Goal: Task Accomplishment & Management: Manage account settings

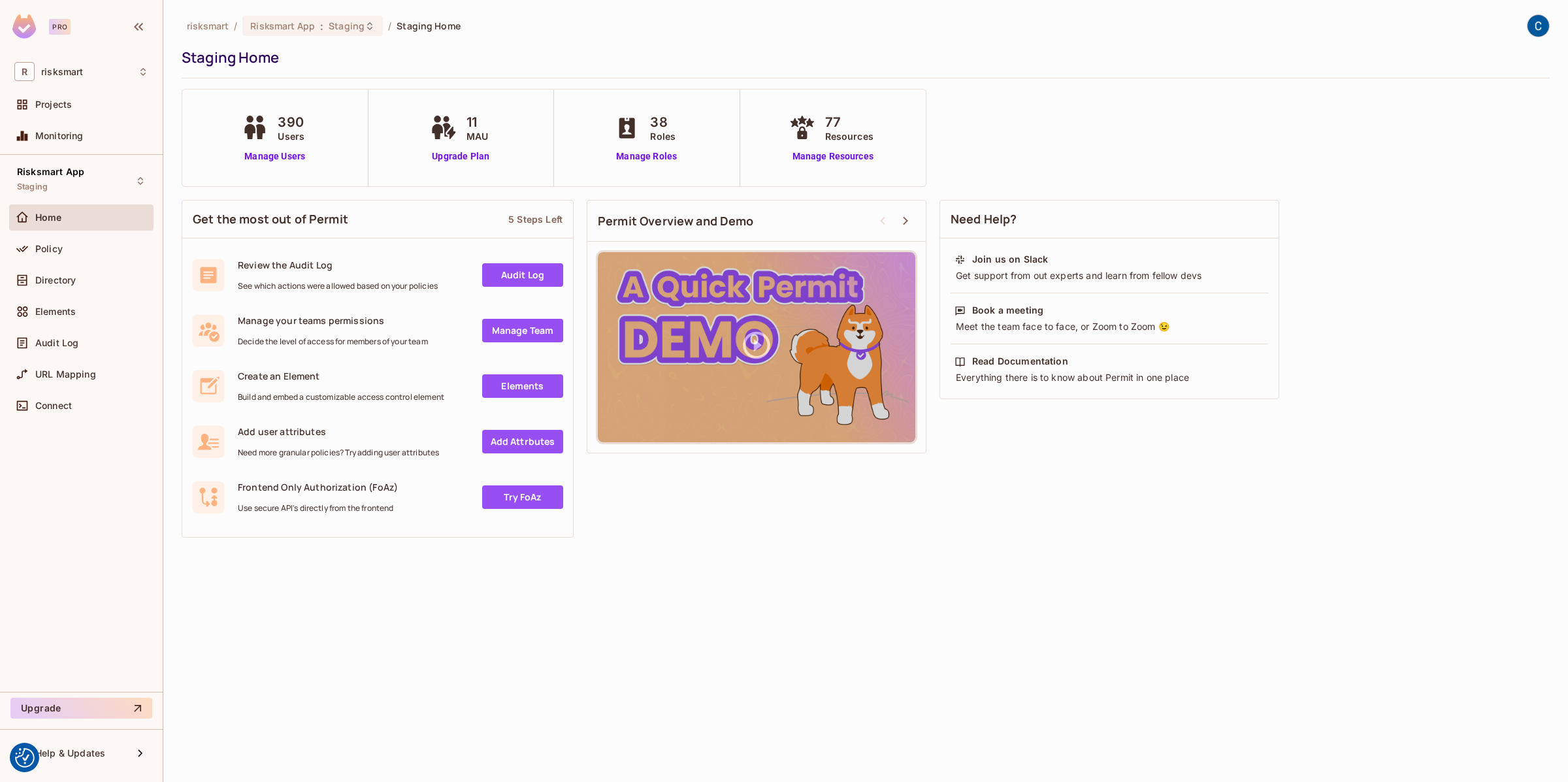
click at [261, 141] on div "390 Users" at bounding box center [275, 128] width 72 height 31
click at [261, 153] on link "Manage Users" at bounding box center [275, 156] width 72 height 14
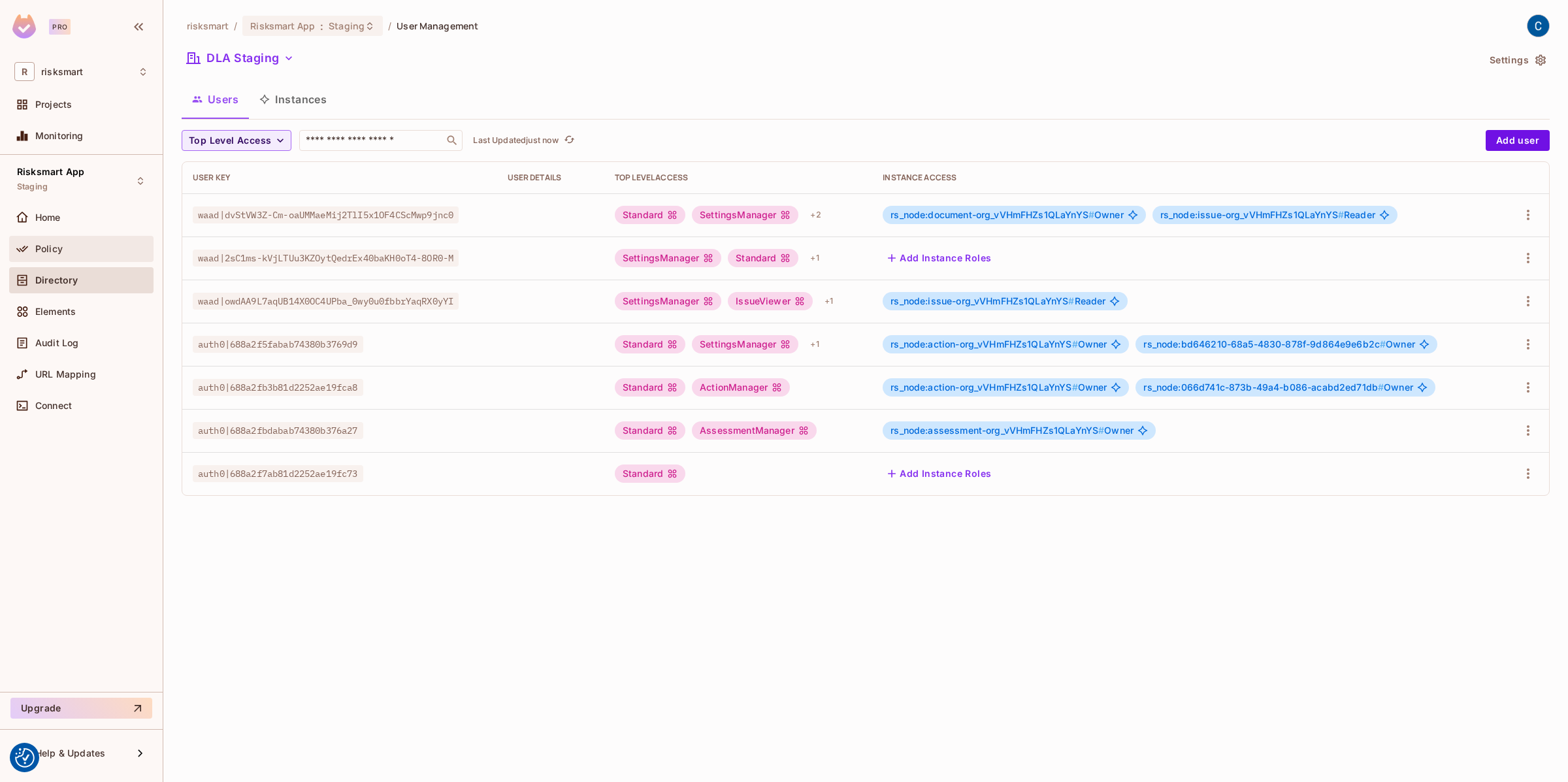
click at [56, 253] on div "Policy" at bounding box center [81, 249] width 134 height 16
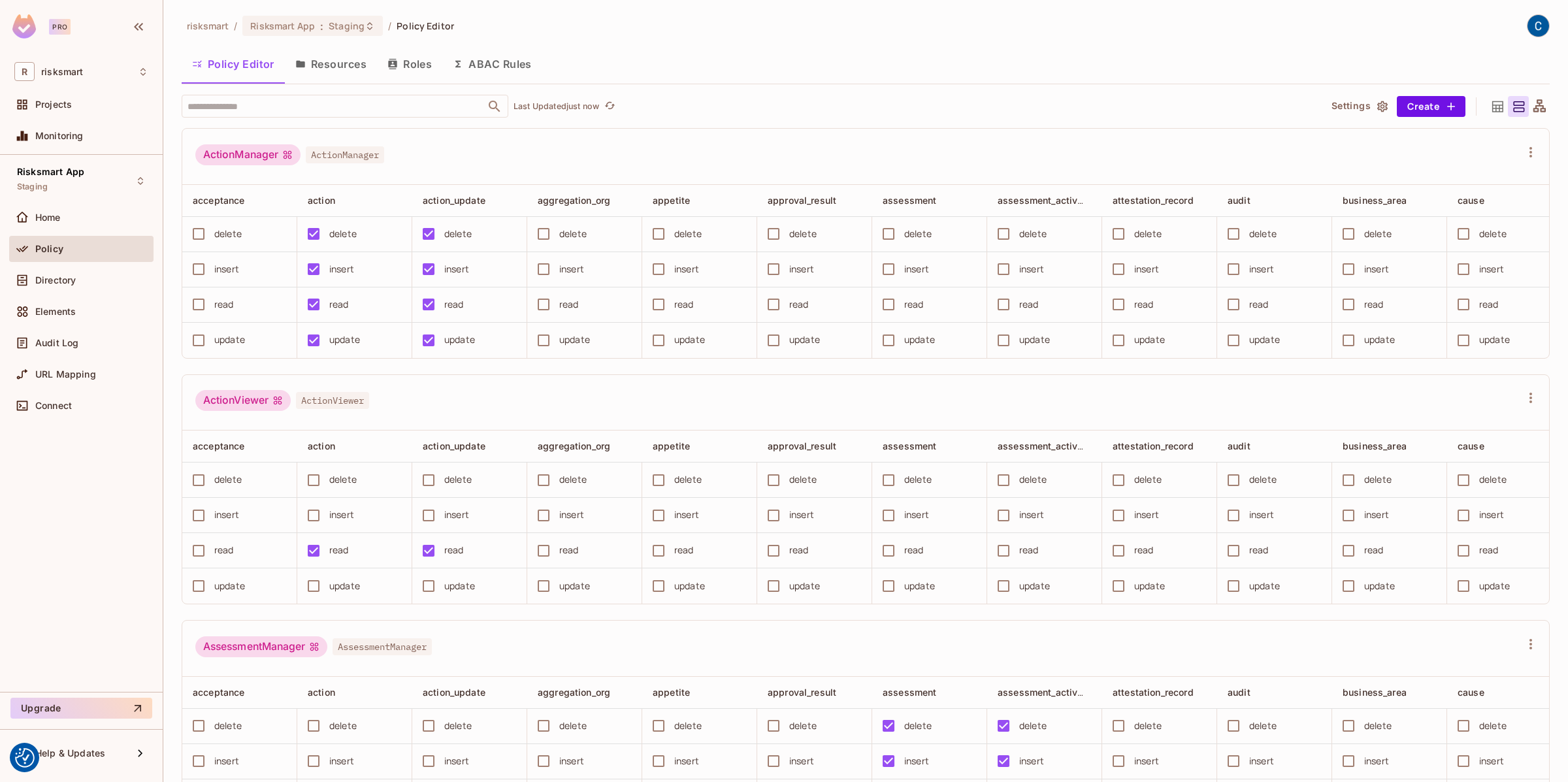
click at [59, 295] on div "Directory" at bounding box center [81, 282] width 145 height 31
click at [55, 284] on div "Directory" at bounding box center [81, 280] width 134 height 16
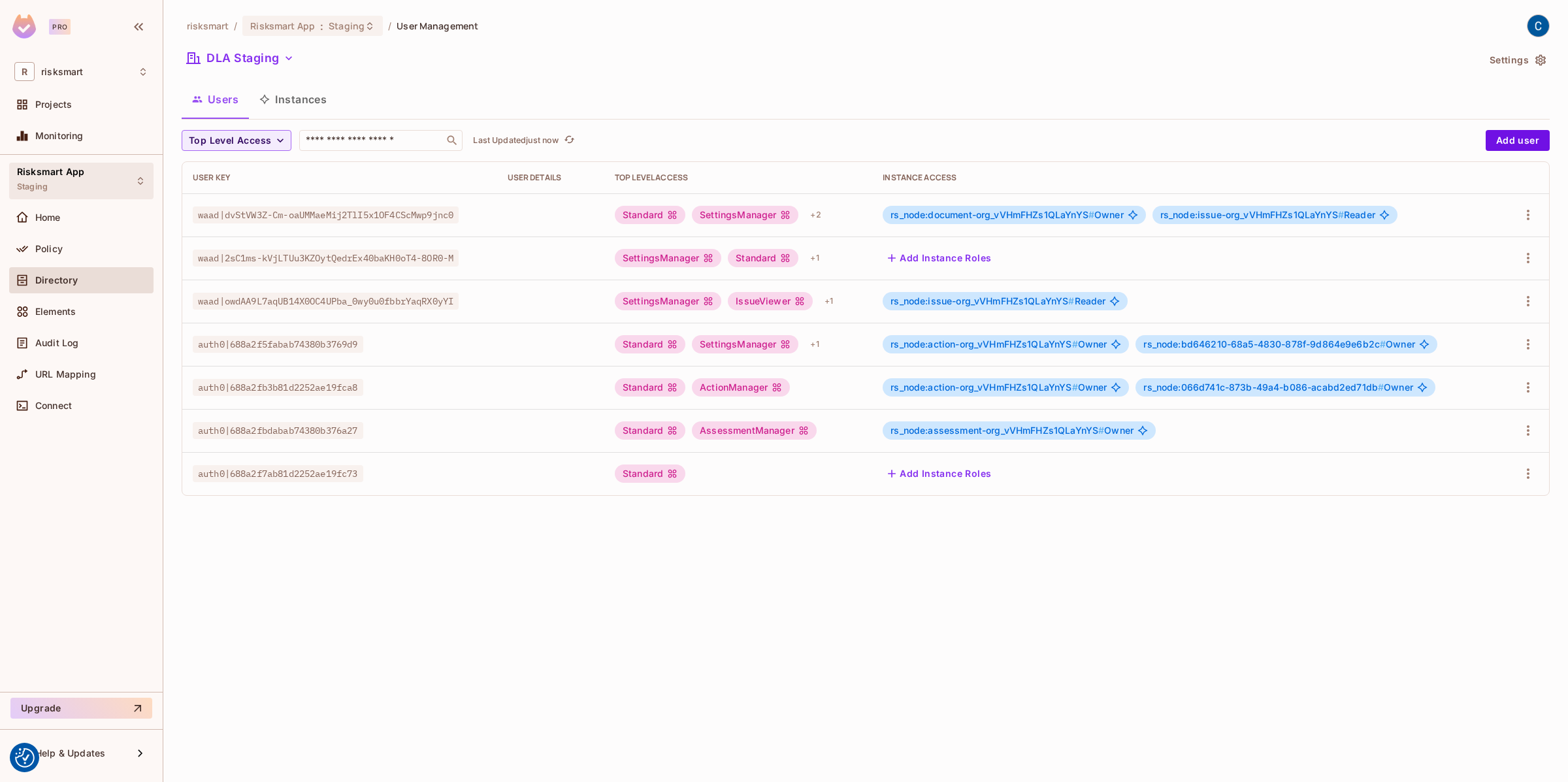
click at [63, 186] on div "Risksmart App Staging" at bounding box center [51, 180] width 68 height 28
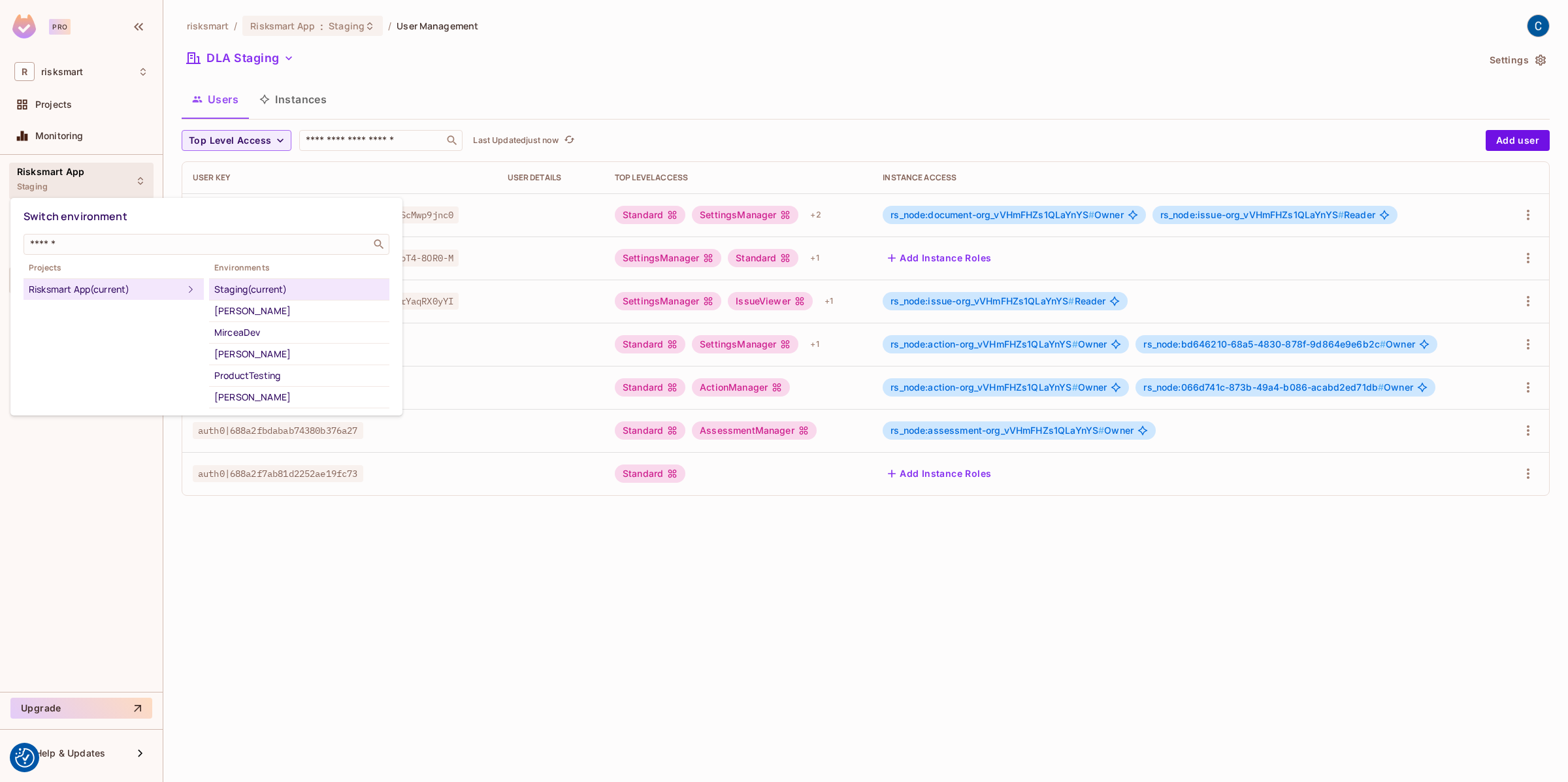
click at [151, 287] on div "Risksmart App (current)" at bounding box center [106, 289] width 154 height 16
click at [308, 534] on div at bounding box center [784, 391] width 1568 height 782
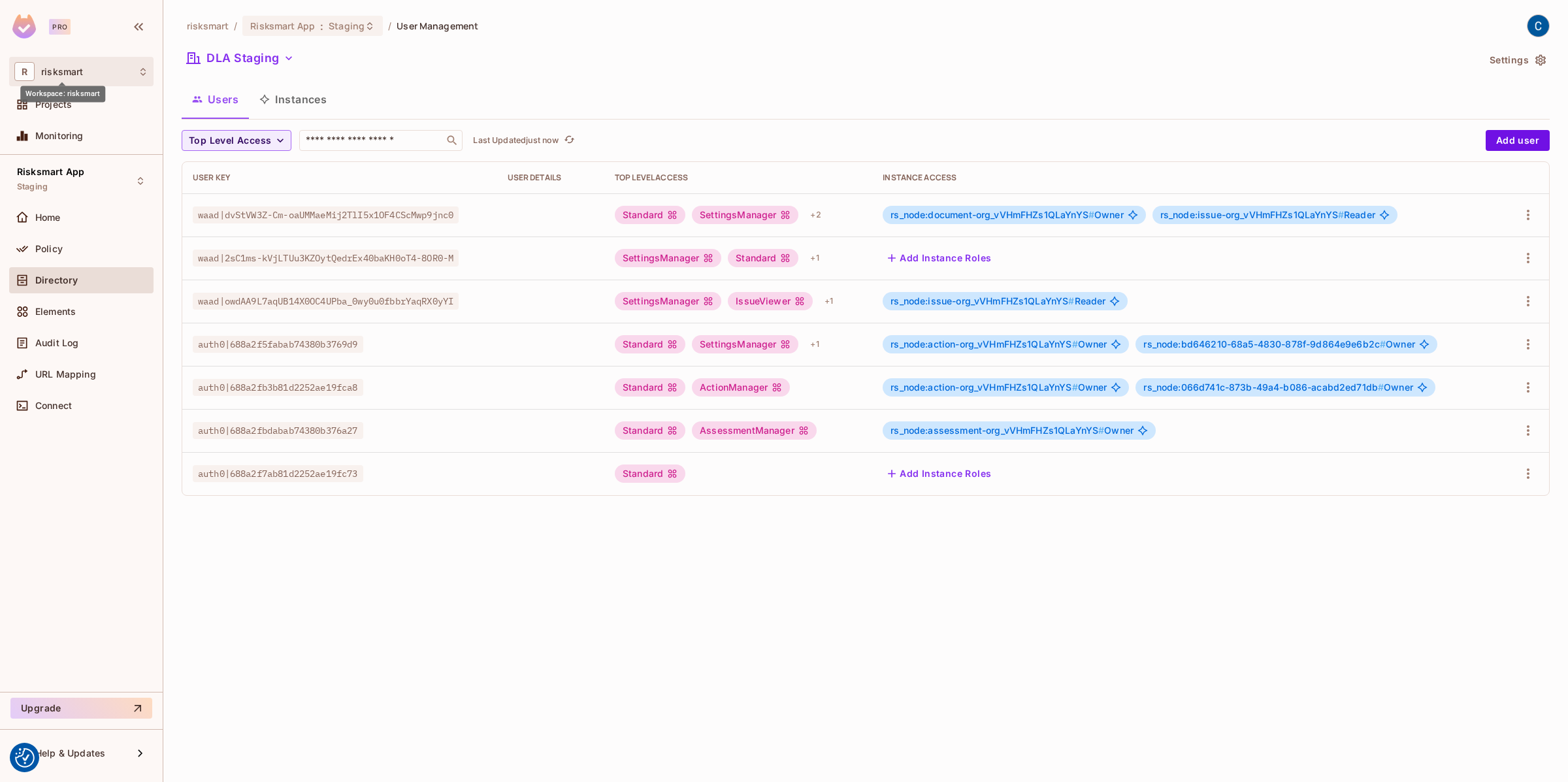
click at [76, 74] on span "risksmart" at bounding box center [62, 72] width 42 height 10
click at [278, 473] on div at bounding box center [784, 391] width 1568 height 782
click at [71, 100] on span "Projects" at bounding box center [54, 104] width 37 height 10
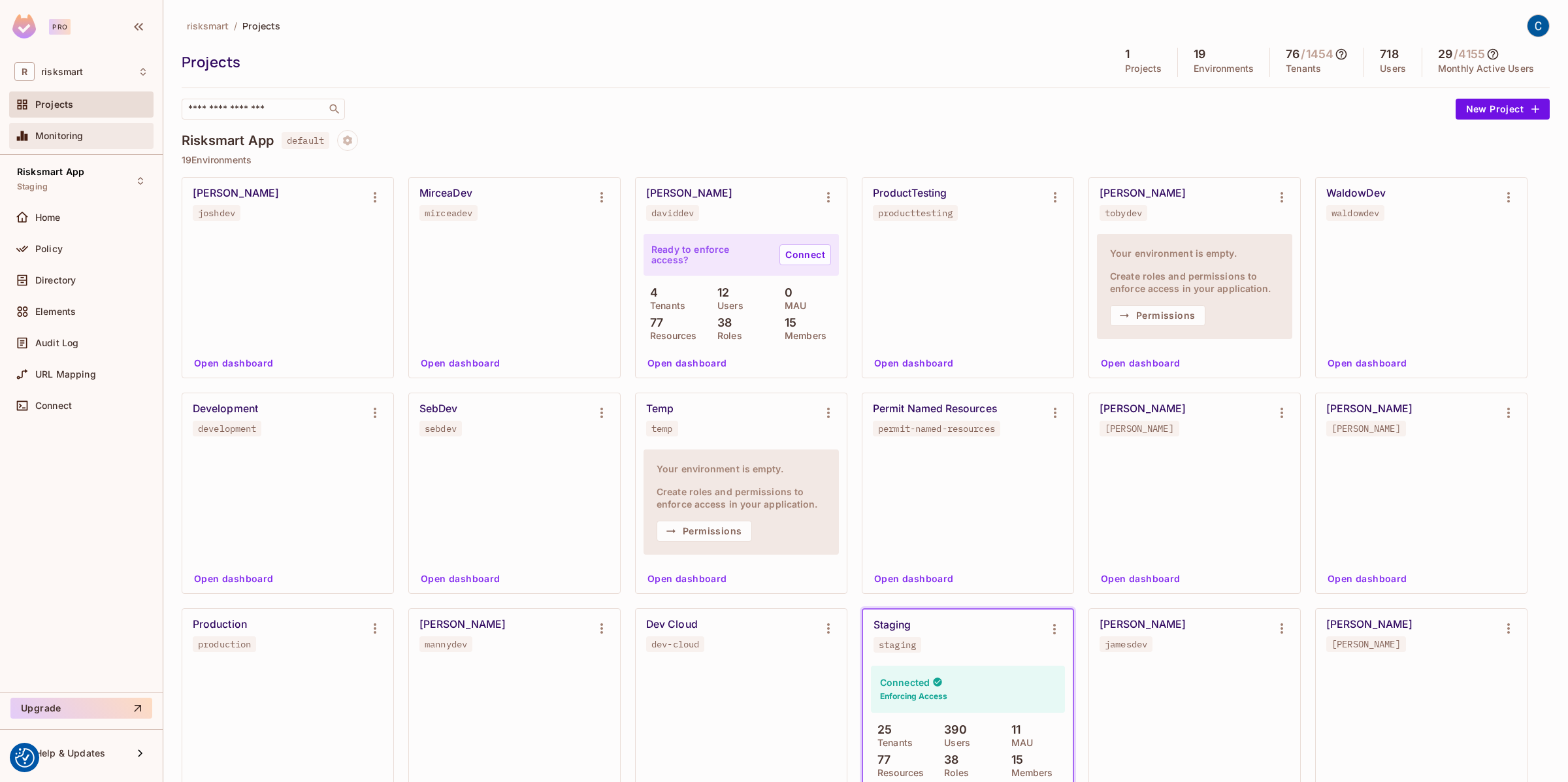
click at [54, 131] on span "Monitoring" at bounding box center [60, 136] width 48 height 10
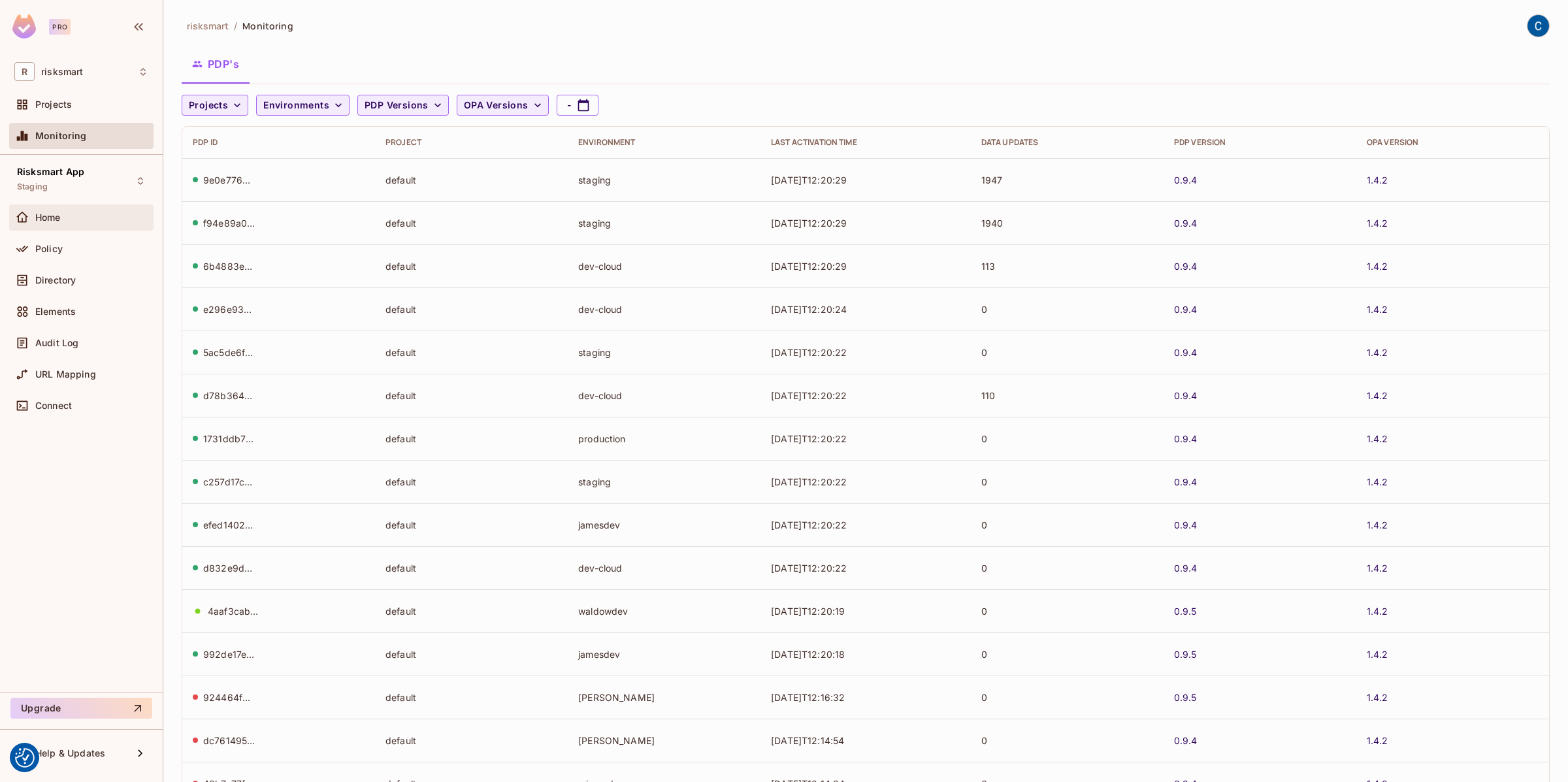
click at [38, 222] on div "Home" at bounding box center [81, 218] width 134 height 16
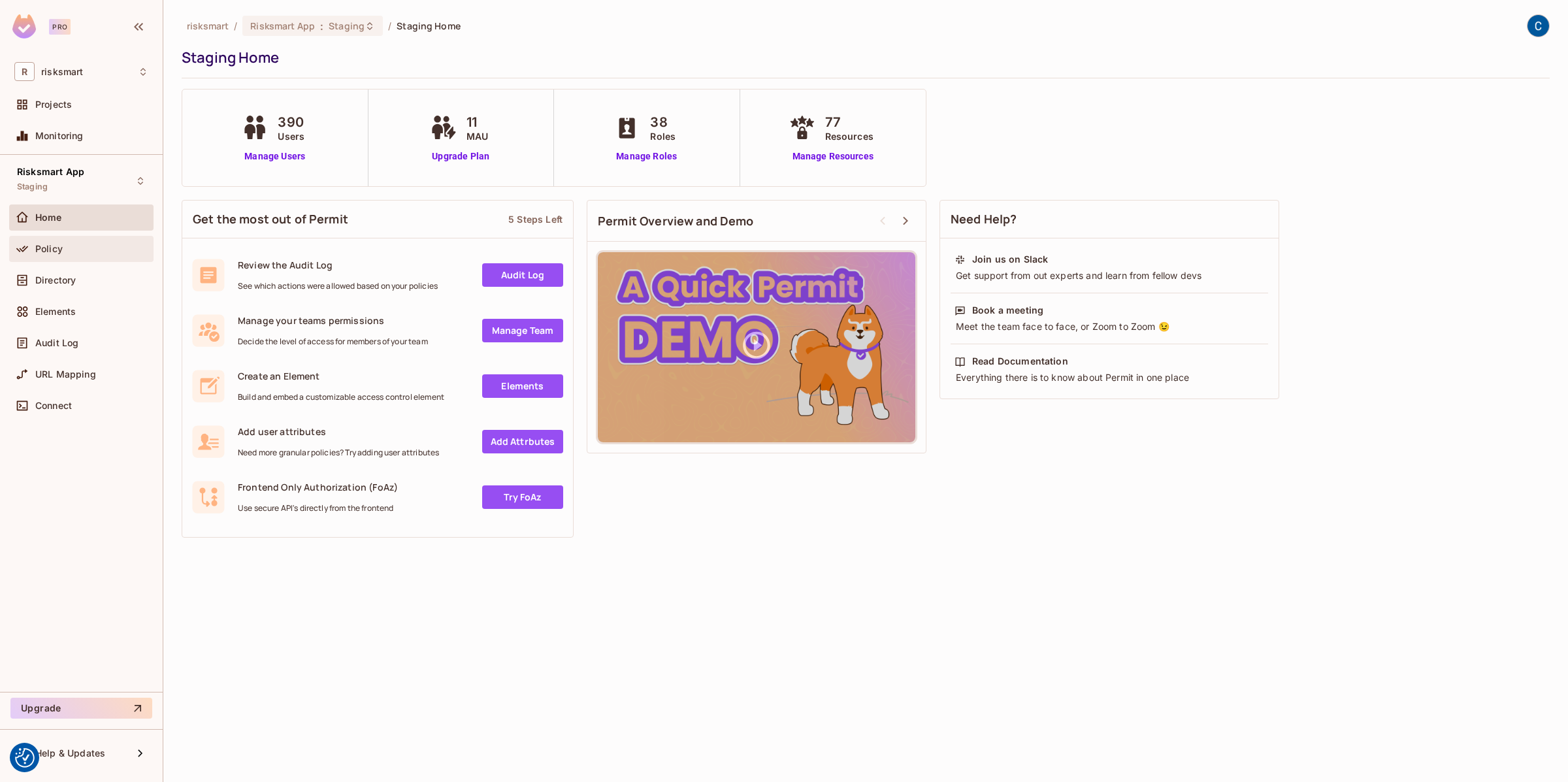
click at [28, 251] on icon at bounding box center [23, 248] width 13 height 13
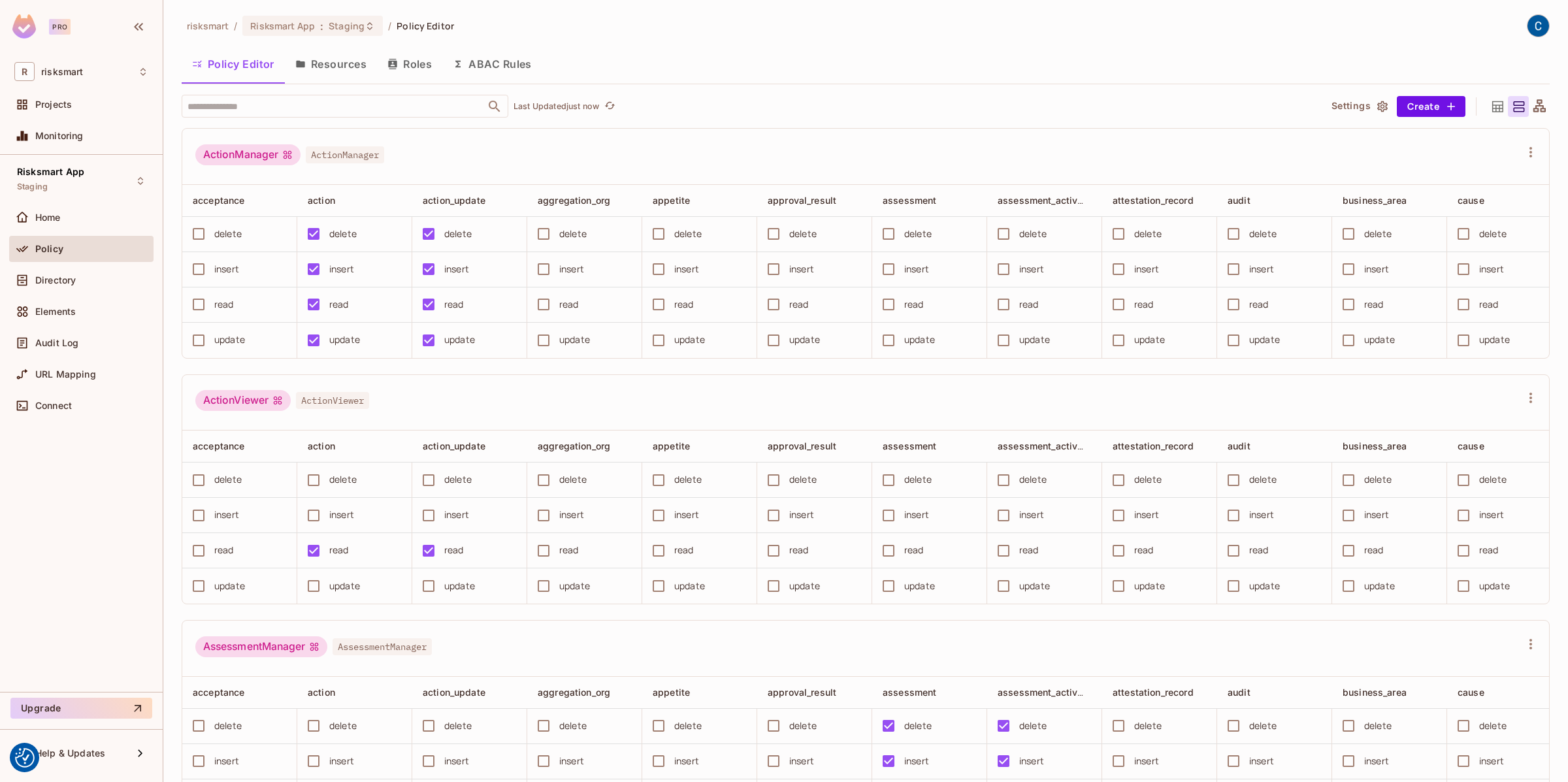
click at [425, 61] on button "Roles" at bounding box center [409, 63] width 65 height 33
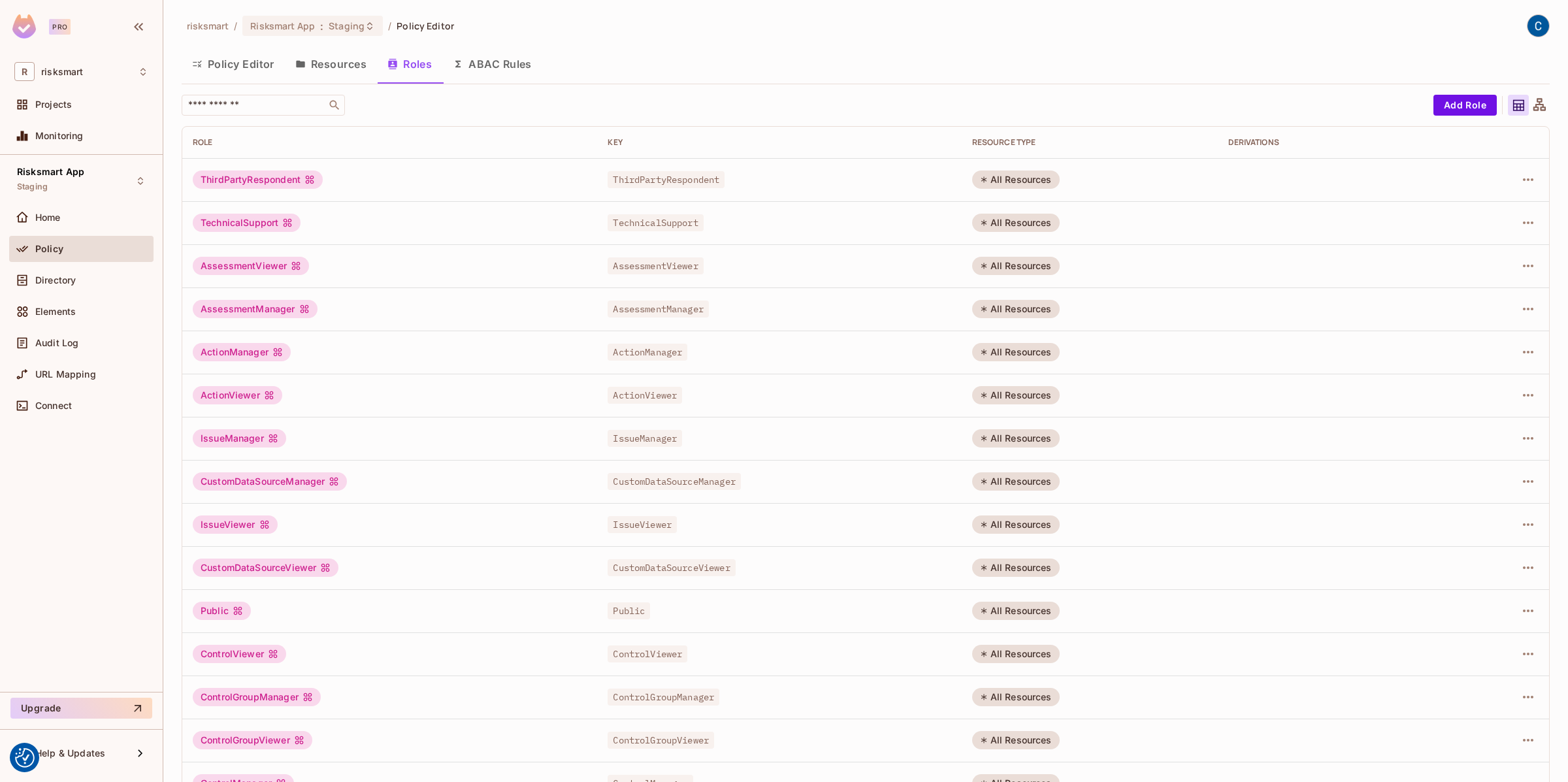
click at [360, 68] on button "Resources" at bounding box center [330, 63] width 92 height 33
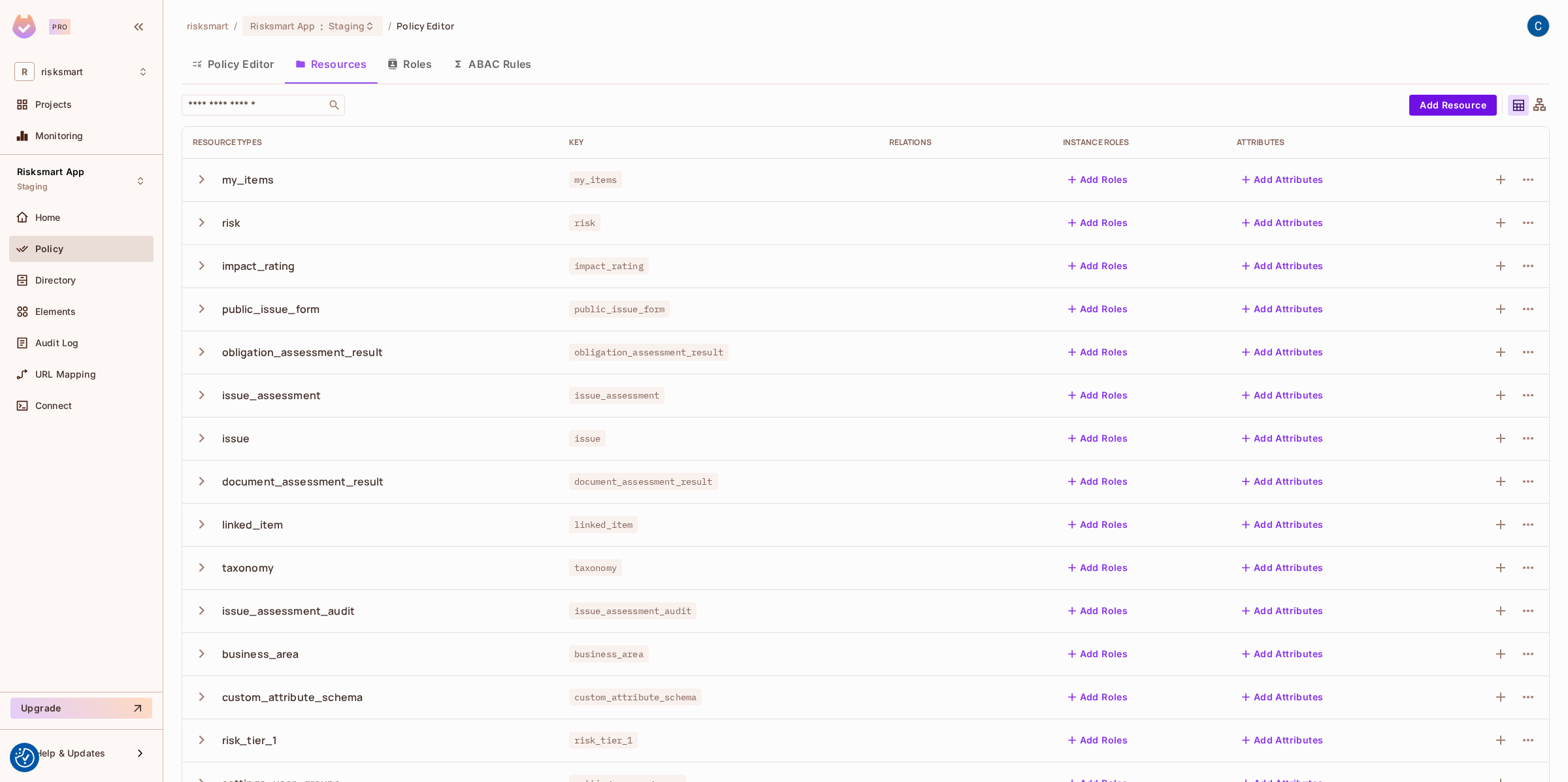
click at [490, 70] on button "ABAC Rules" at bounding box center [492, 63] width 100 height 33
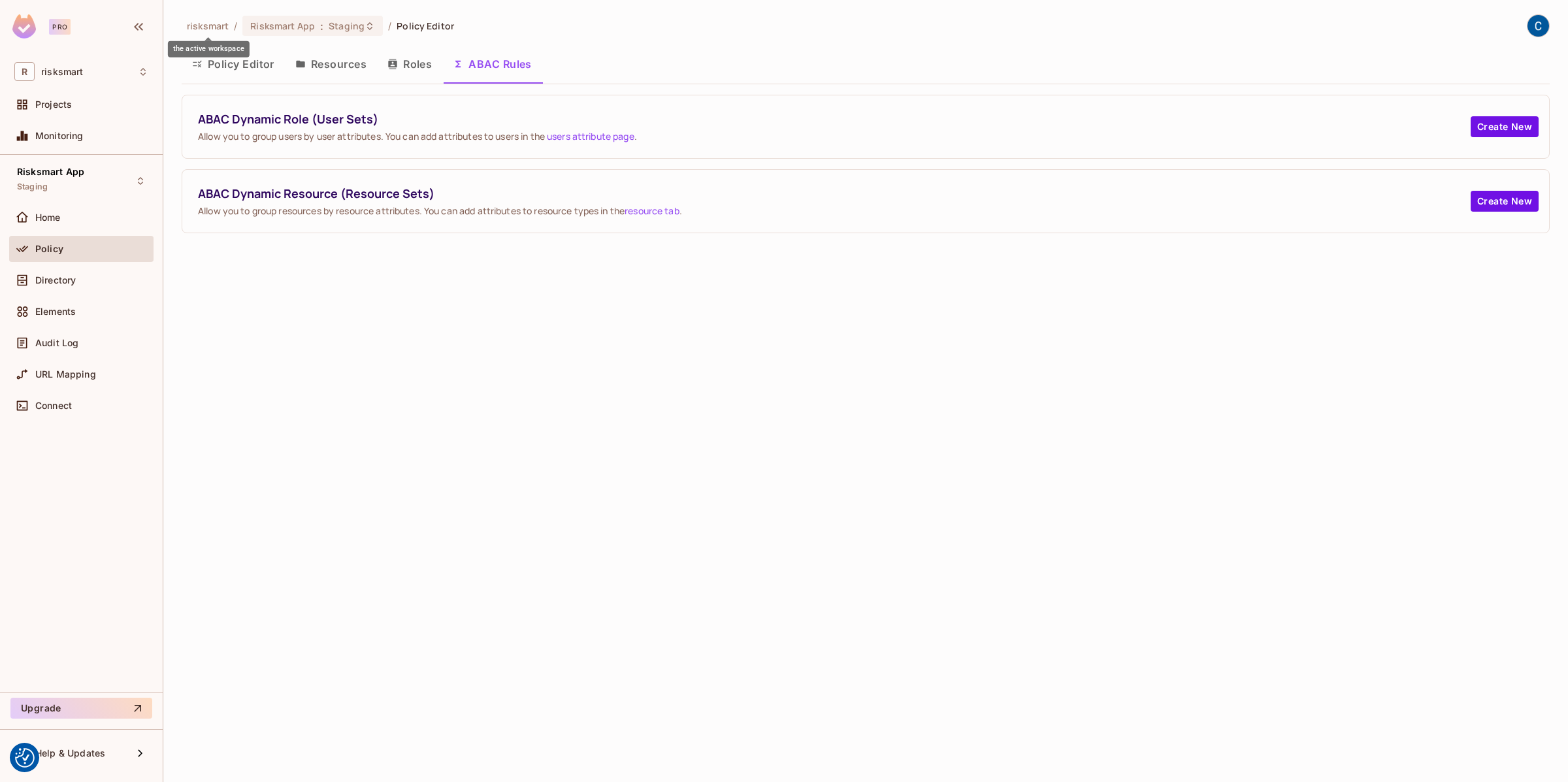
click at [211, 23] on span "risksmart" at bounding box center [207, 25] width 42 height 12
click at [60, 278] on span "Directory" at bounding box center [55, 280] width 40 height 10
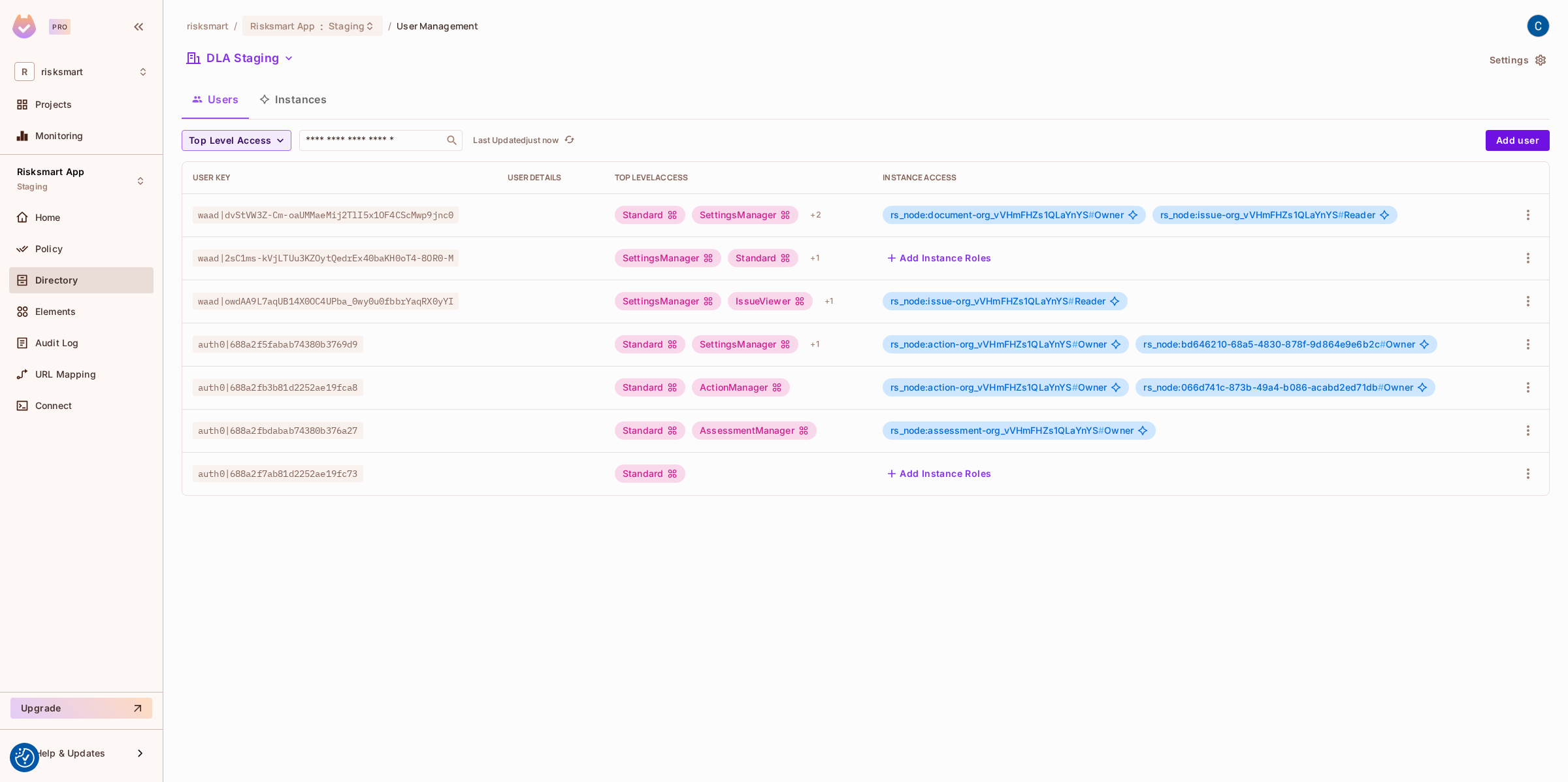
click at [305, 108] on button "Instances" at bounding box center [293, 99] width 88 height 33
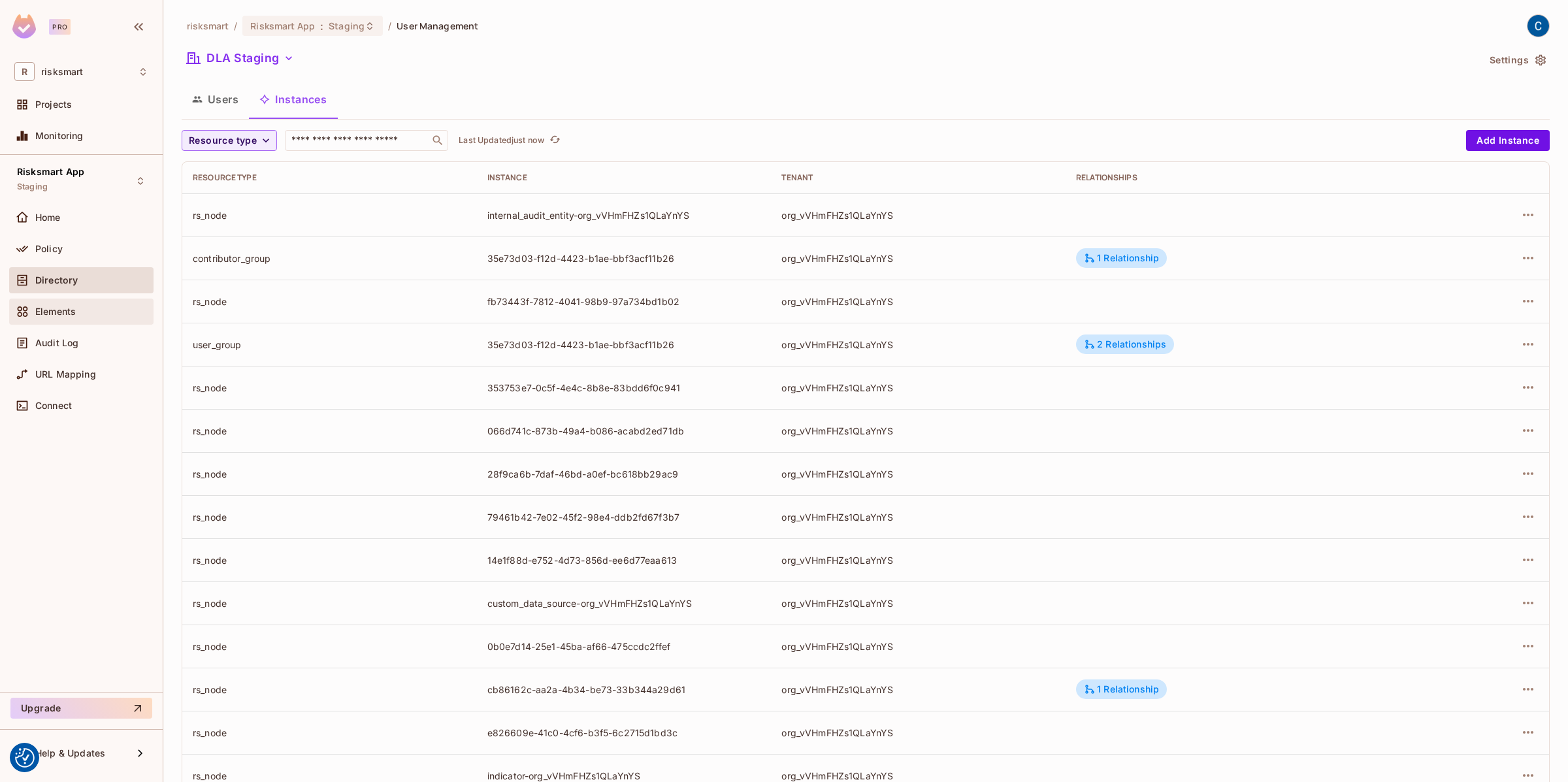
click at [54, 315] on span "Elements" at bounding box center [55, 311] width 40 height 10
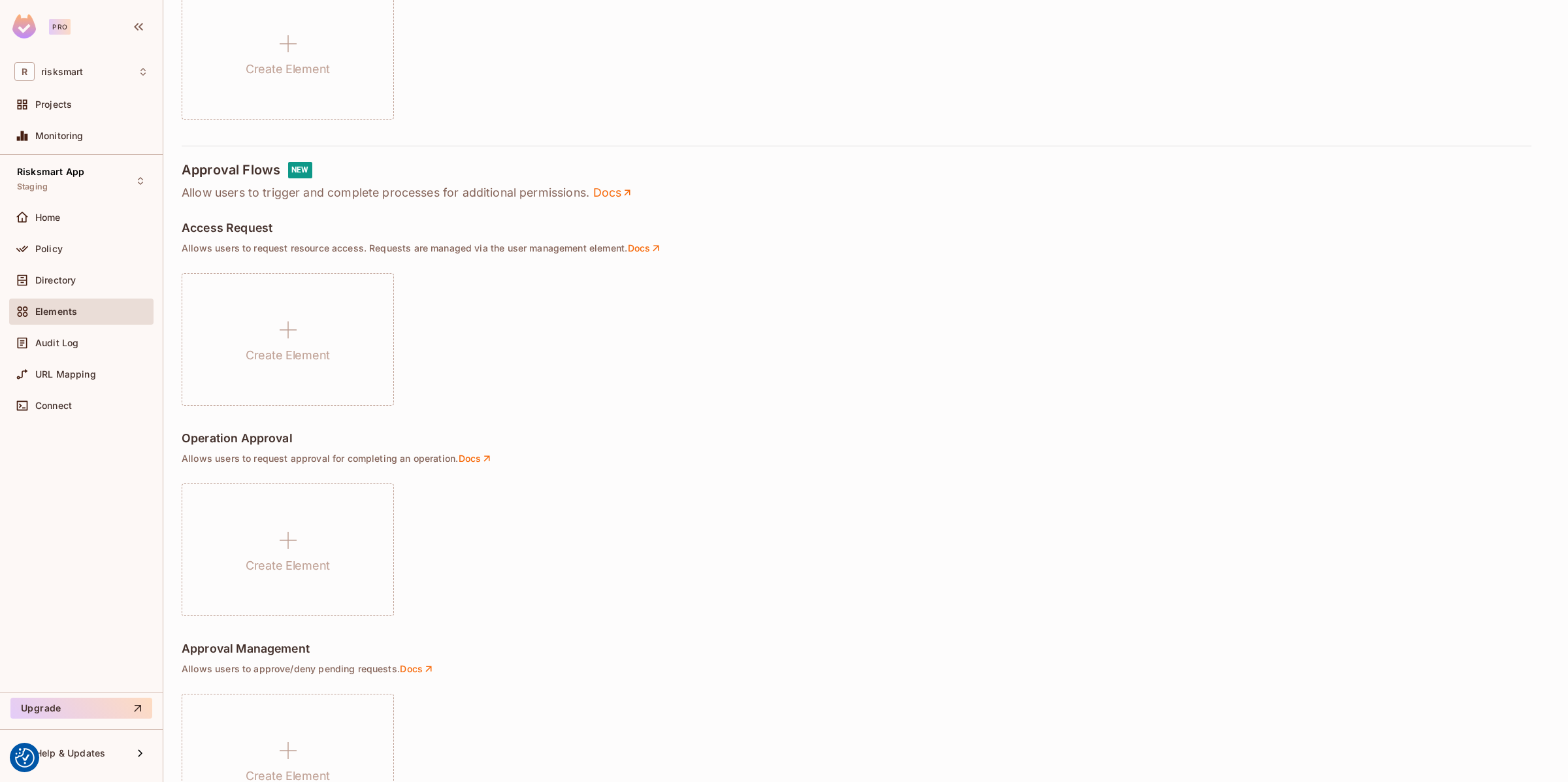
scroll to position [671, 0]
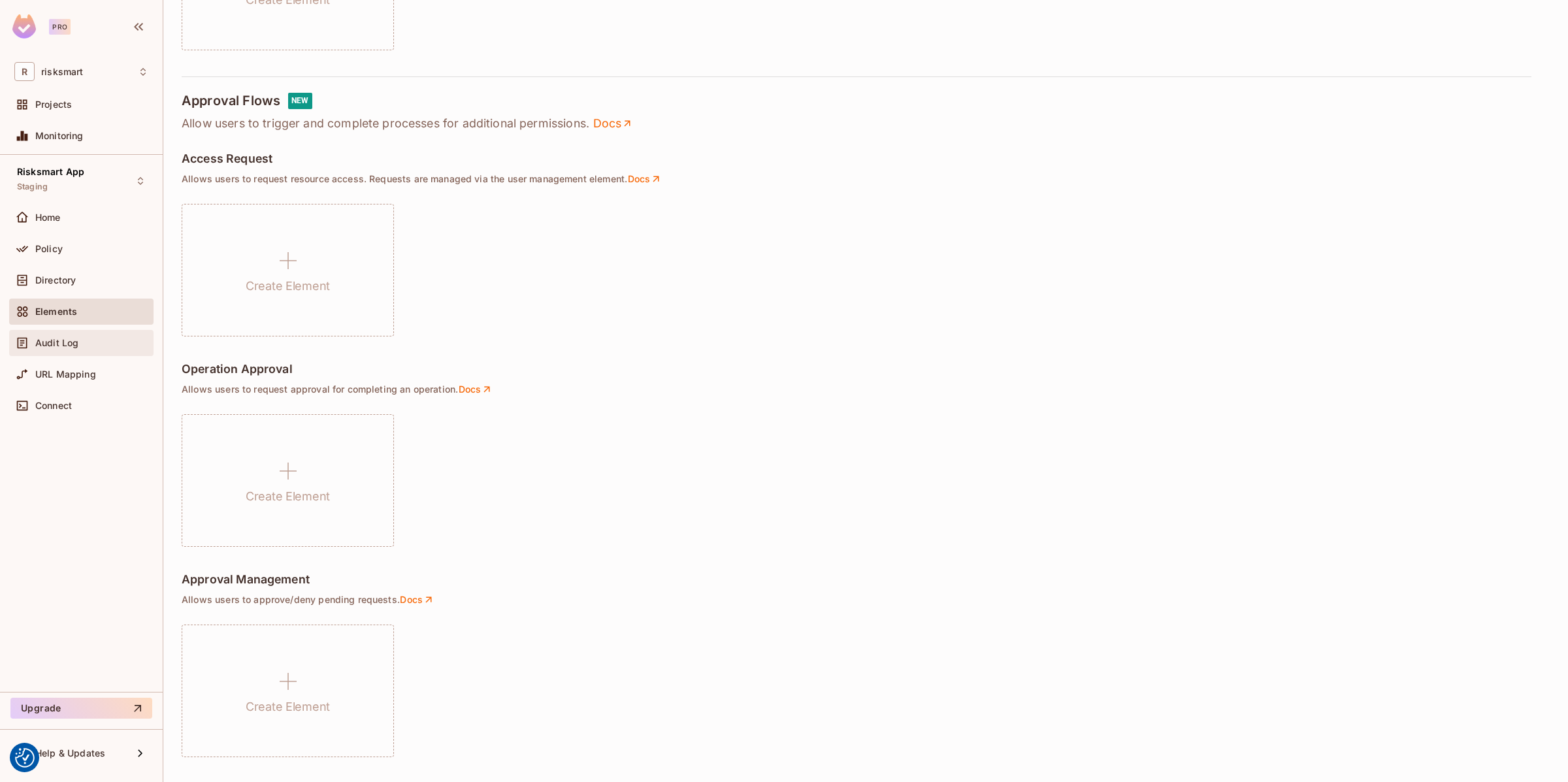
click at [67, 354] on div "Audit Log" at bounding box center [81, 342] width 145 height 27
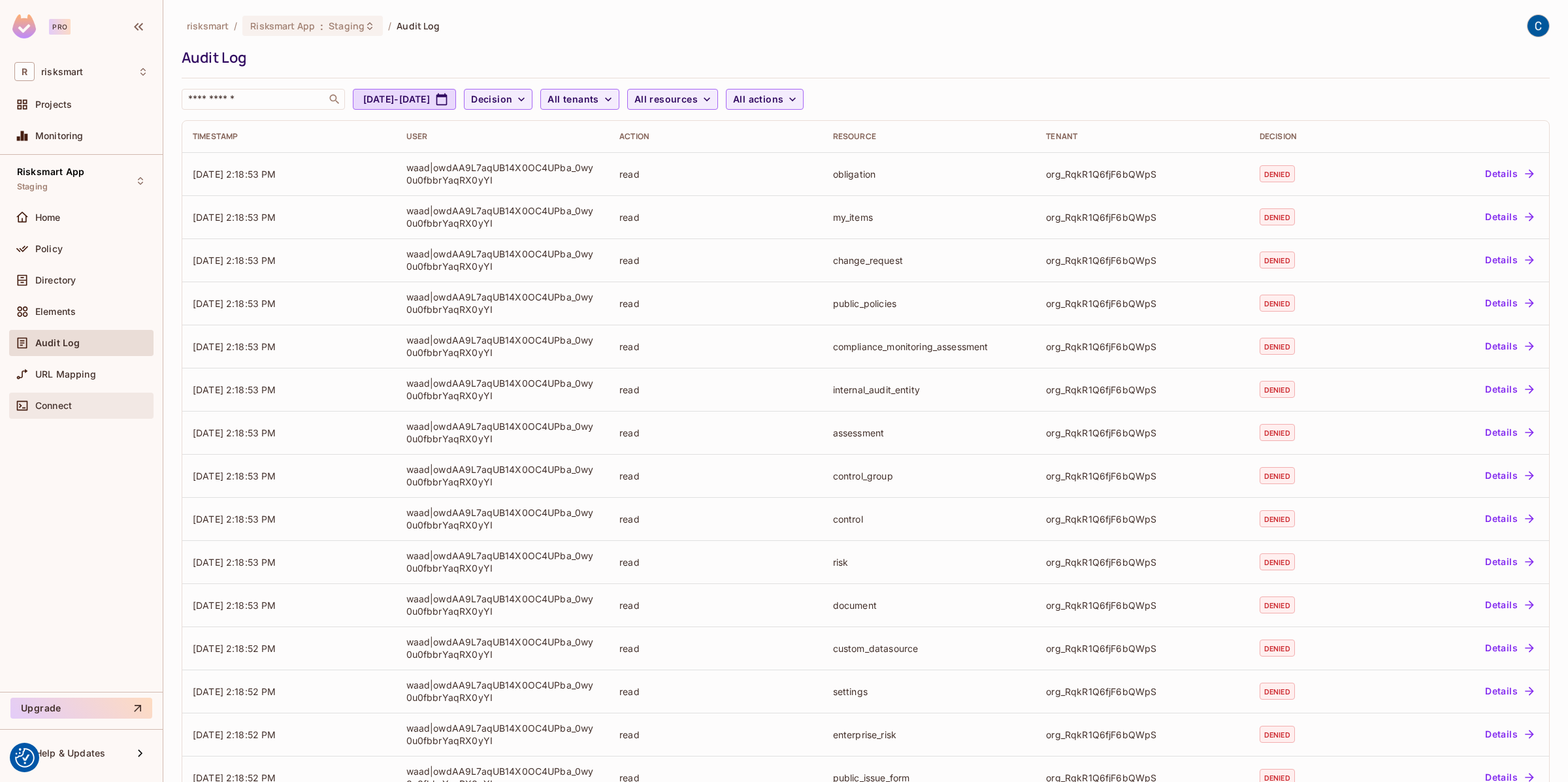
click at [51, 401] on span "Connect" at bounding box center [54, 405] width 37 height 10
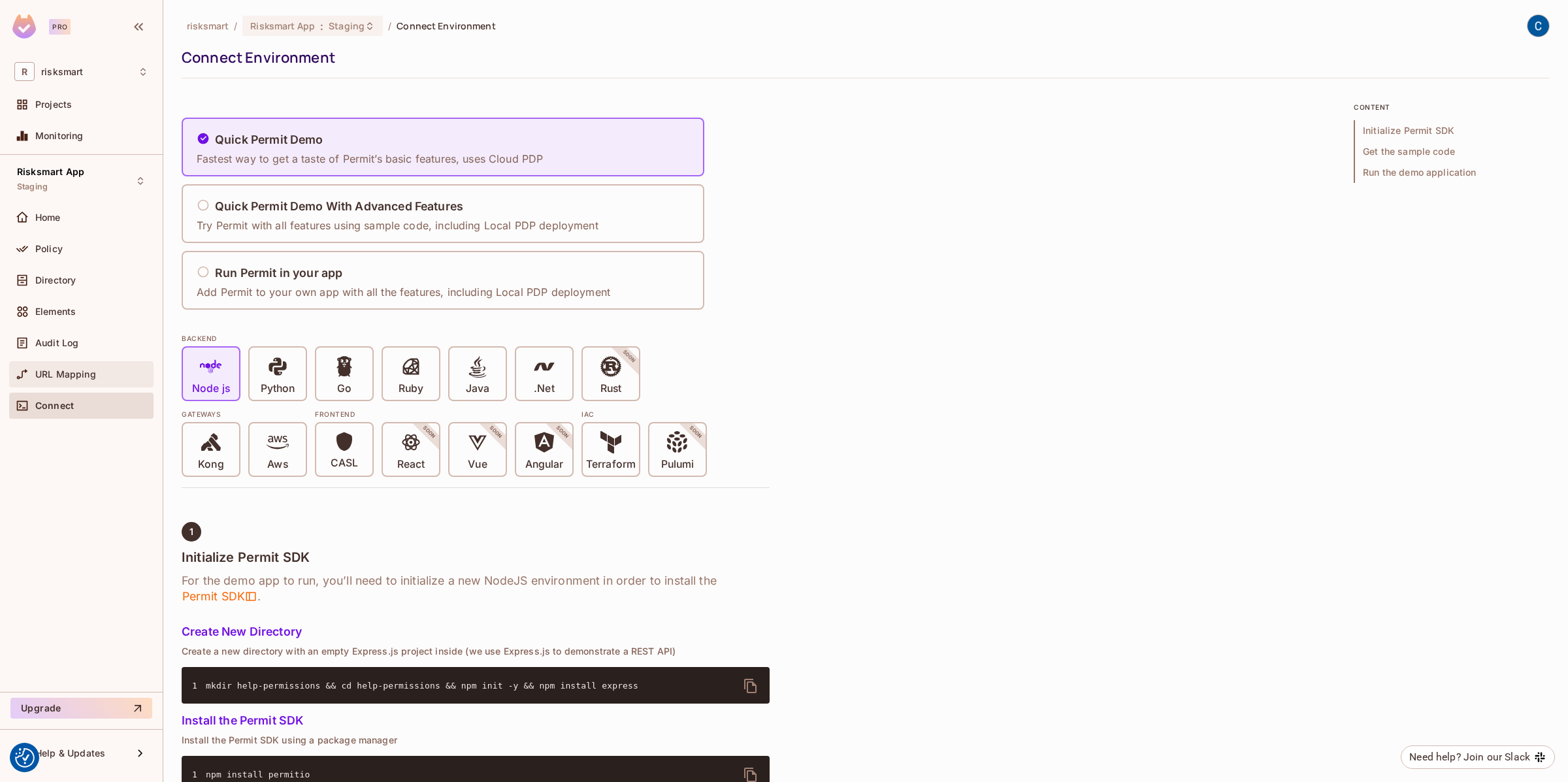
click at [46, 377] on span "URL Mapping" at bounding box center [66, 374] width 61 height 10
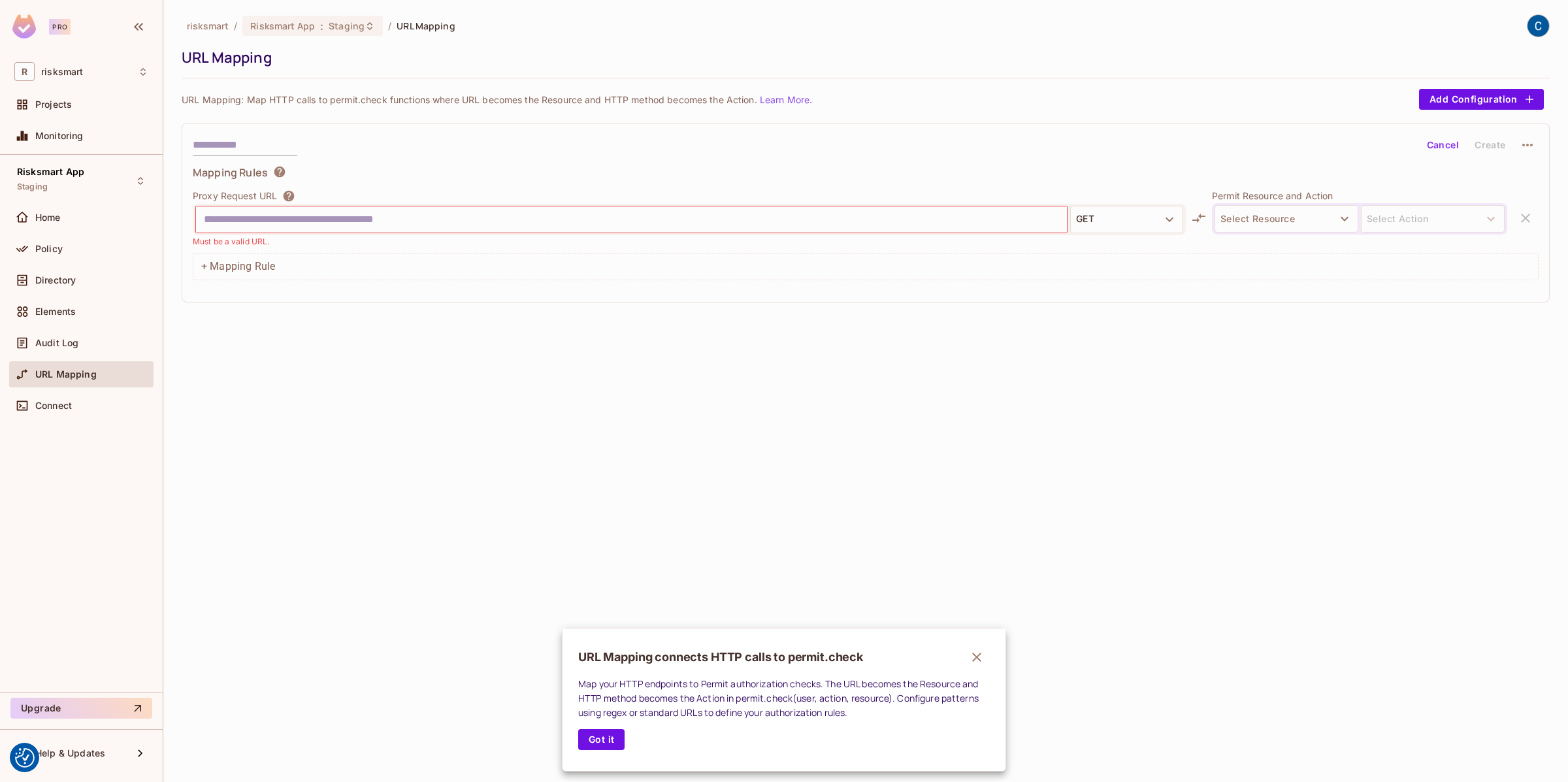
click at [46, 219] on div at bounding box center [784, 391] width 1568 height 782
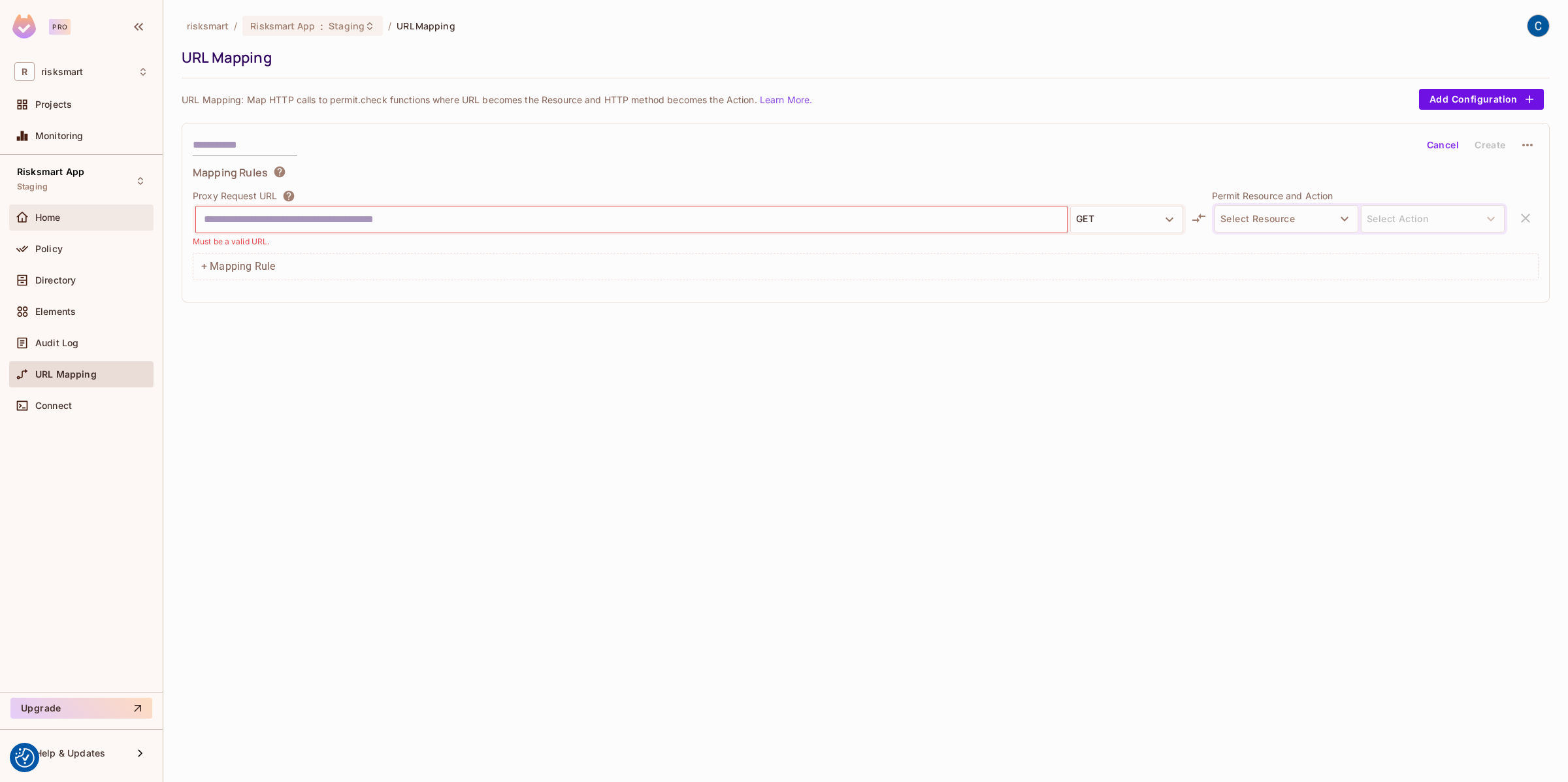
click at [44, 212] on span "Home" at bounding box center [48, 217] width 26 height 10
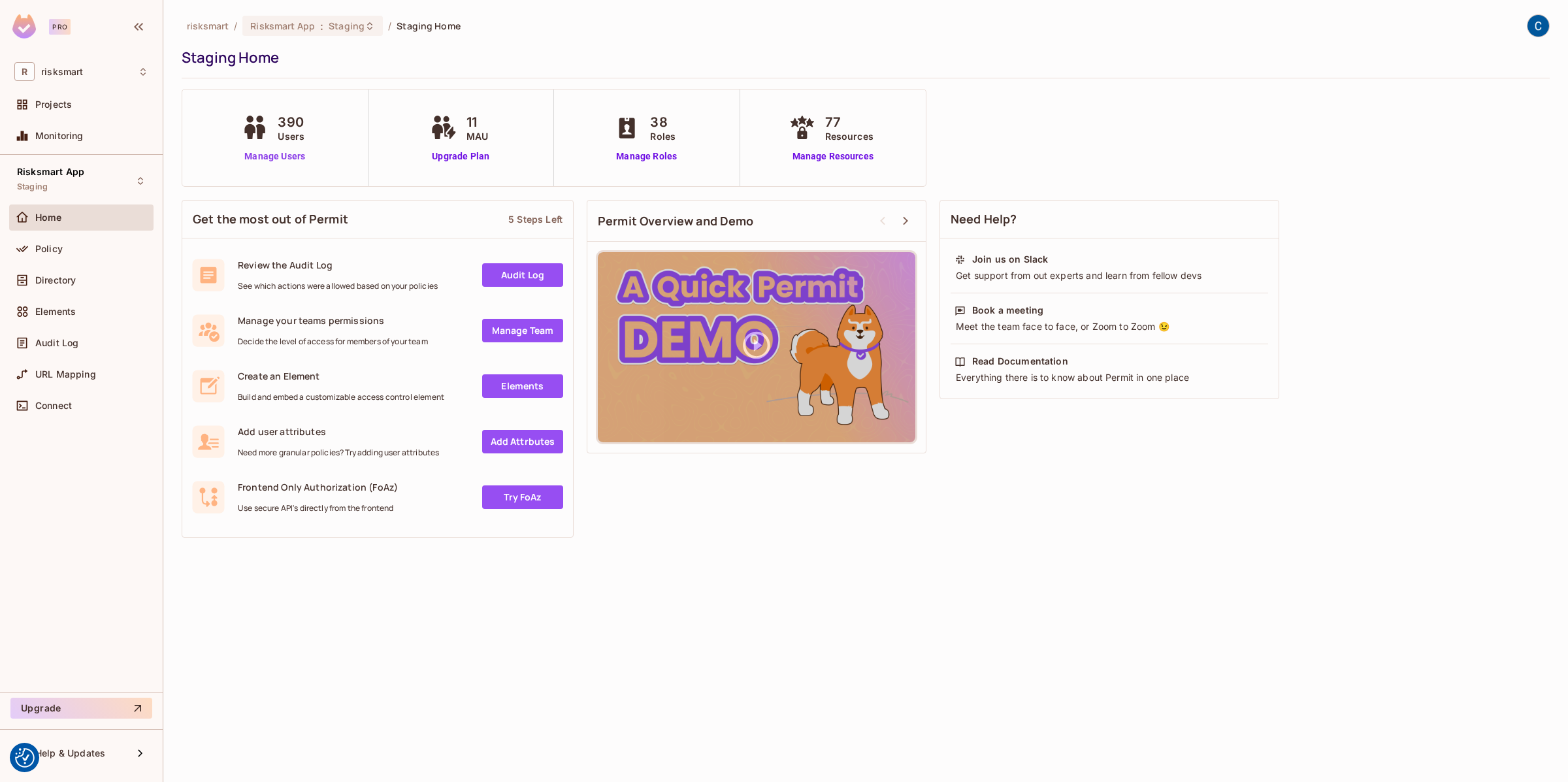
click at [281, 156] on link "Manage Users" at bounding box center [275, 156] width 72 height 14
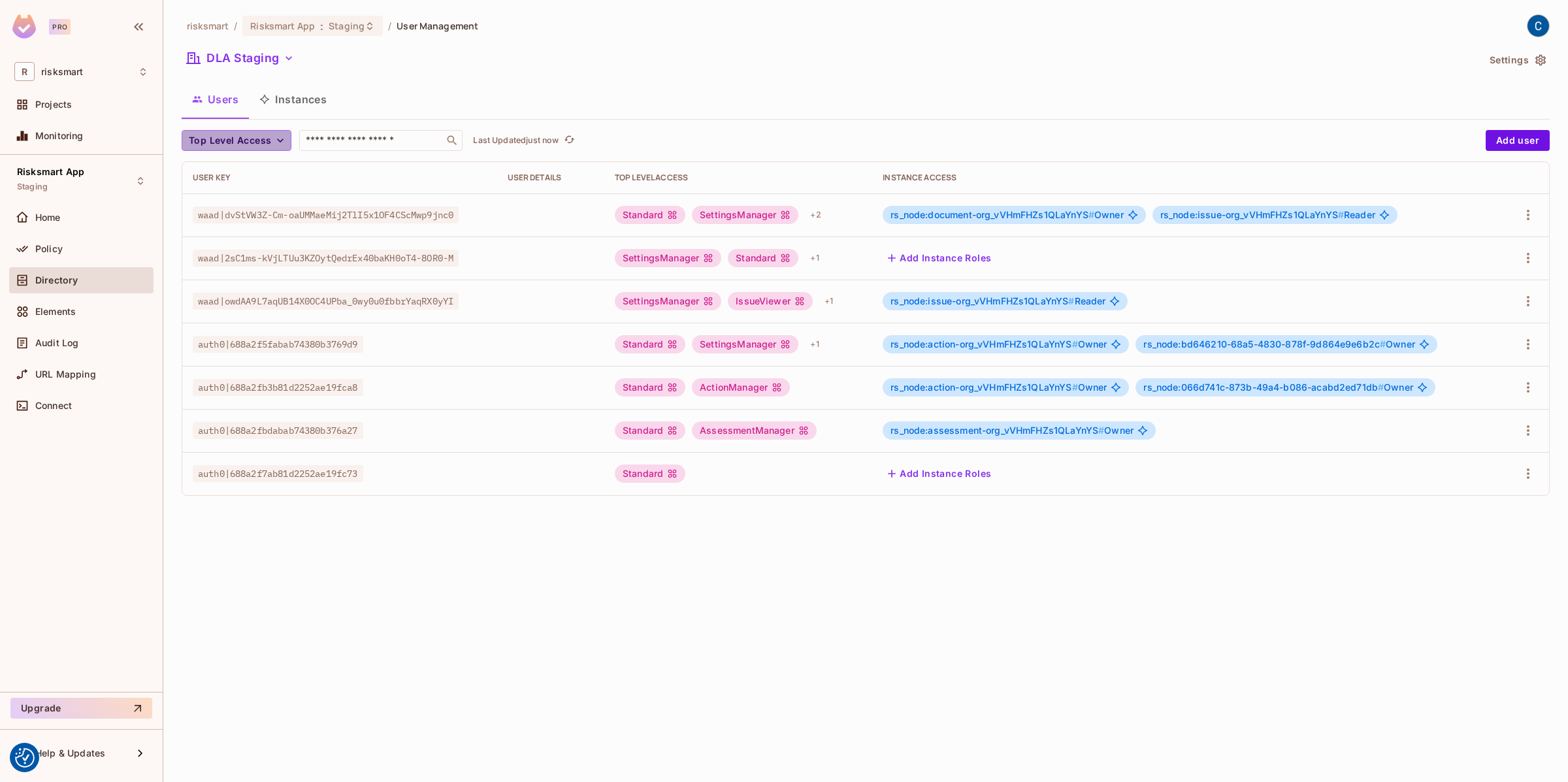
click at [281, 137] on icon "button" at bounding box center [280, 141] width 13 height 13
click at [269, 289] on span "CustomerSuccess" at bounding box center [254, 290] width 124 height 12
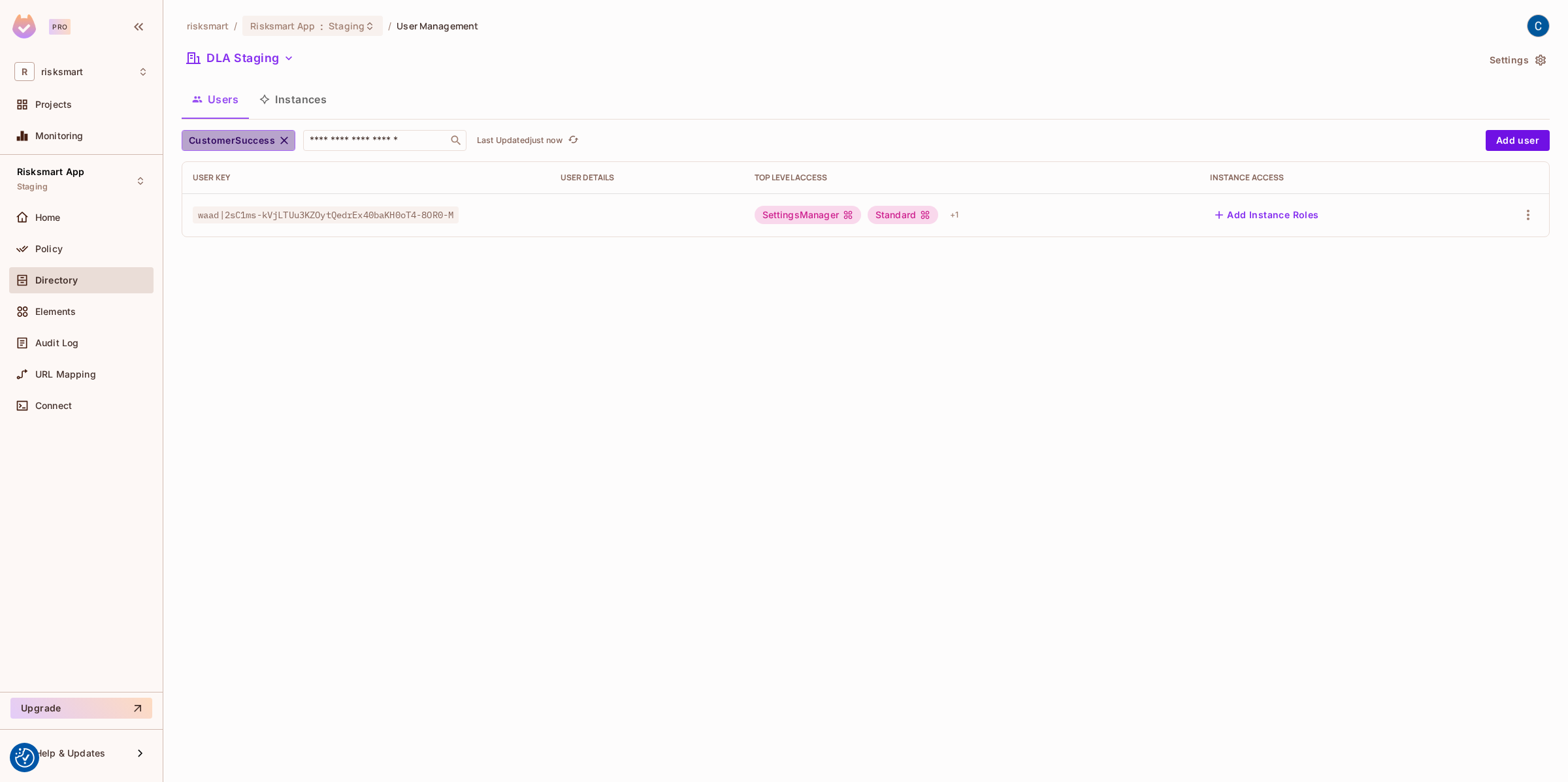
click at [277, 141] on icon "button" at bounding box center [284, 141] width 13 height 13
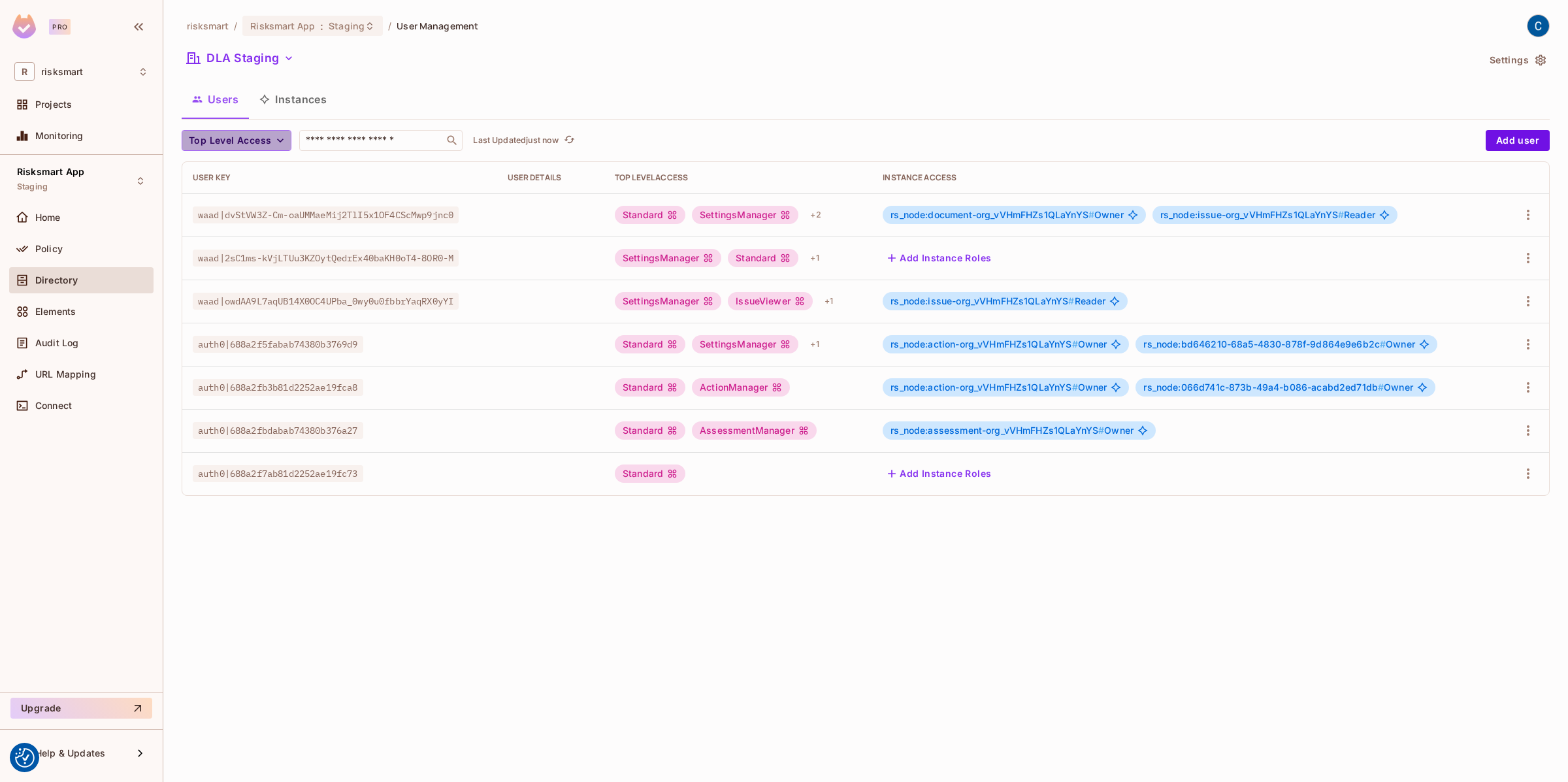
click at [277, 141] on icon "button" at bounding box center [280, 141] width 13 height 13
click at [351, 141] on div at bounding box center [784, 391] width 1568 height 782
click at [342, 139] on input "text" at bounding box center [371, 141] width 138 height 13
type input "**********"
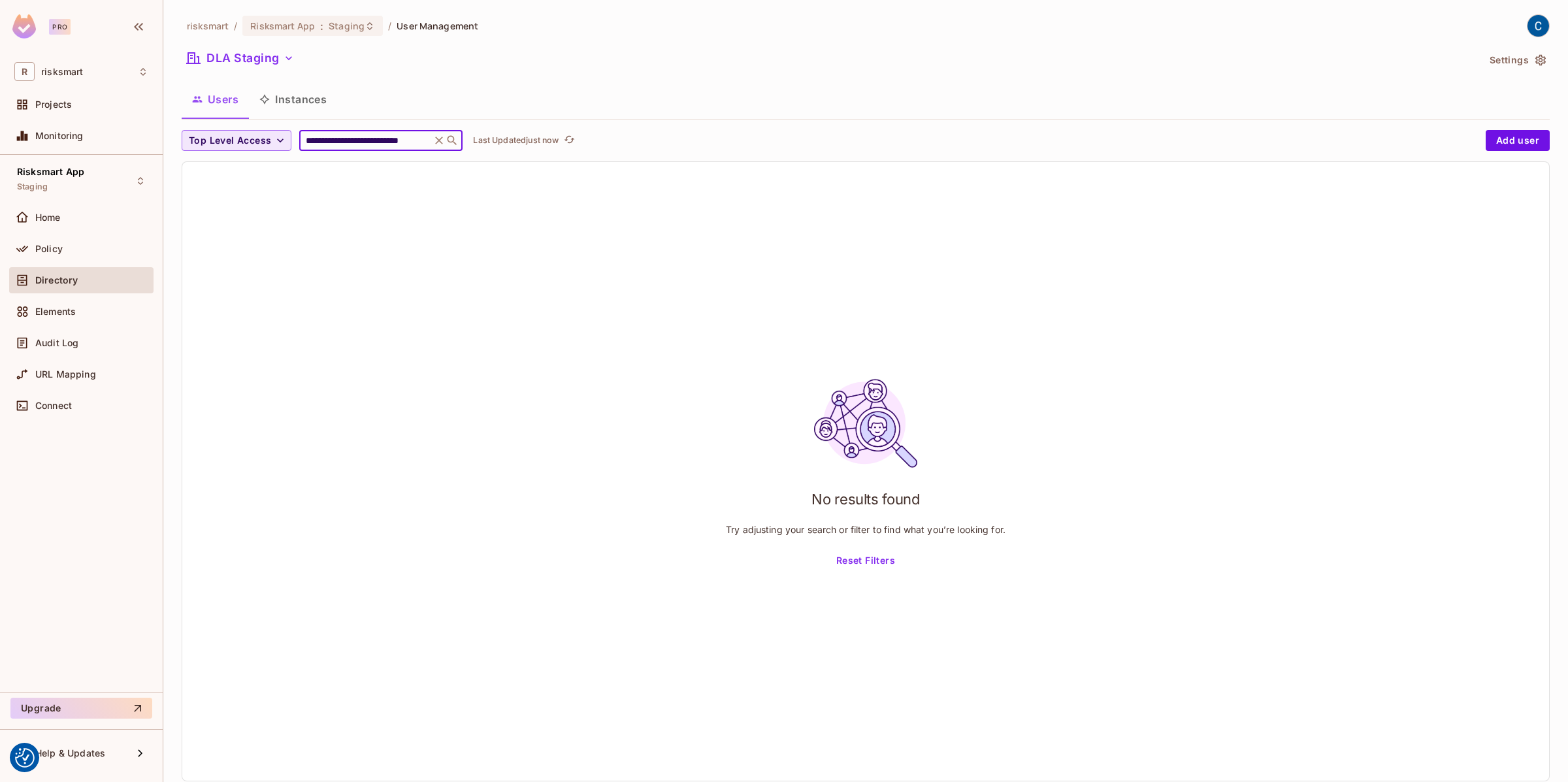
click at [437, 141] on icon at bounding box center [440, 141] width 8 height 8
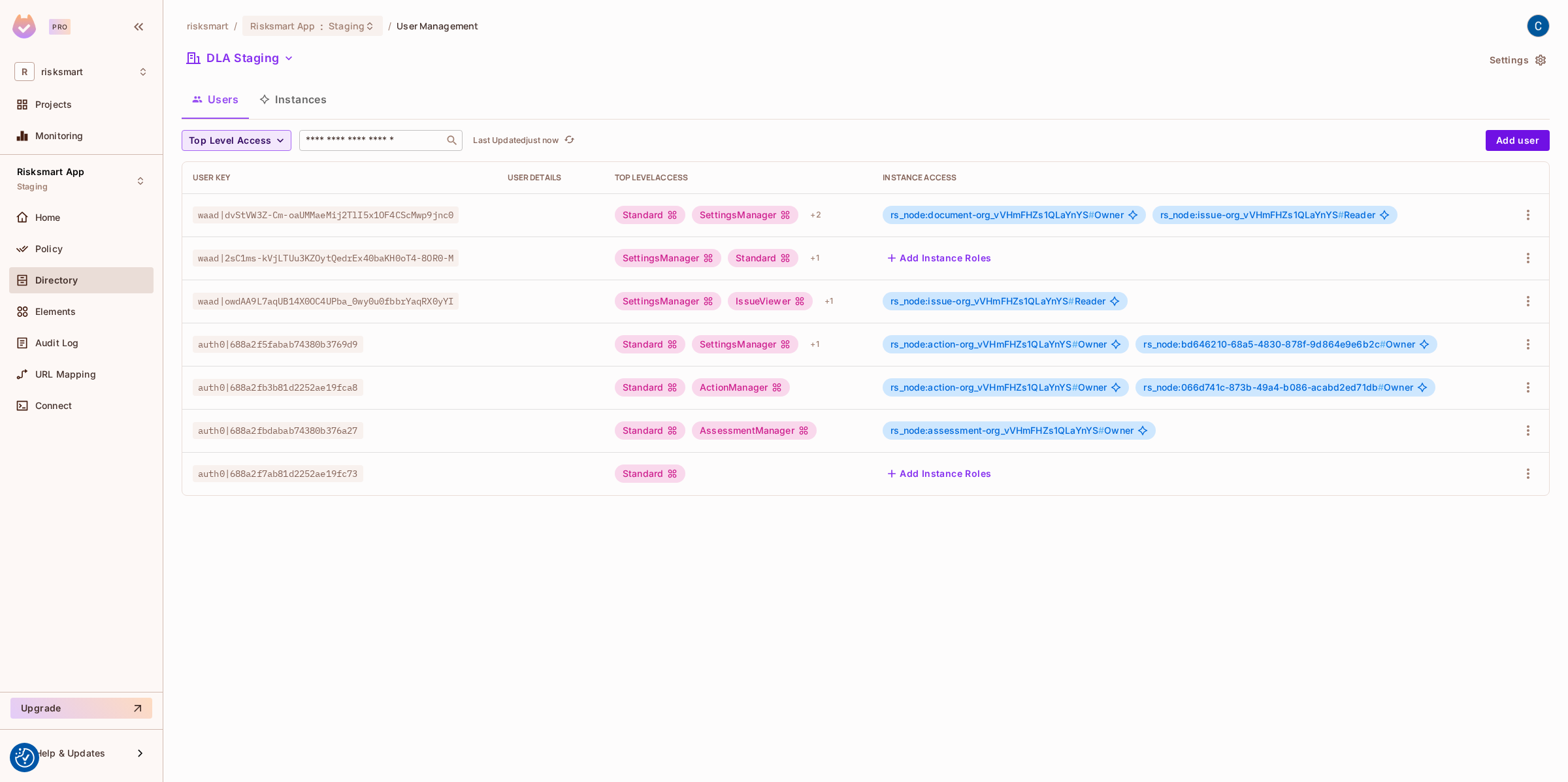
click at [306, 104] on button "Instances" at bounding box center [293, 99] width 88 height 33
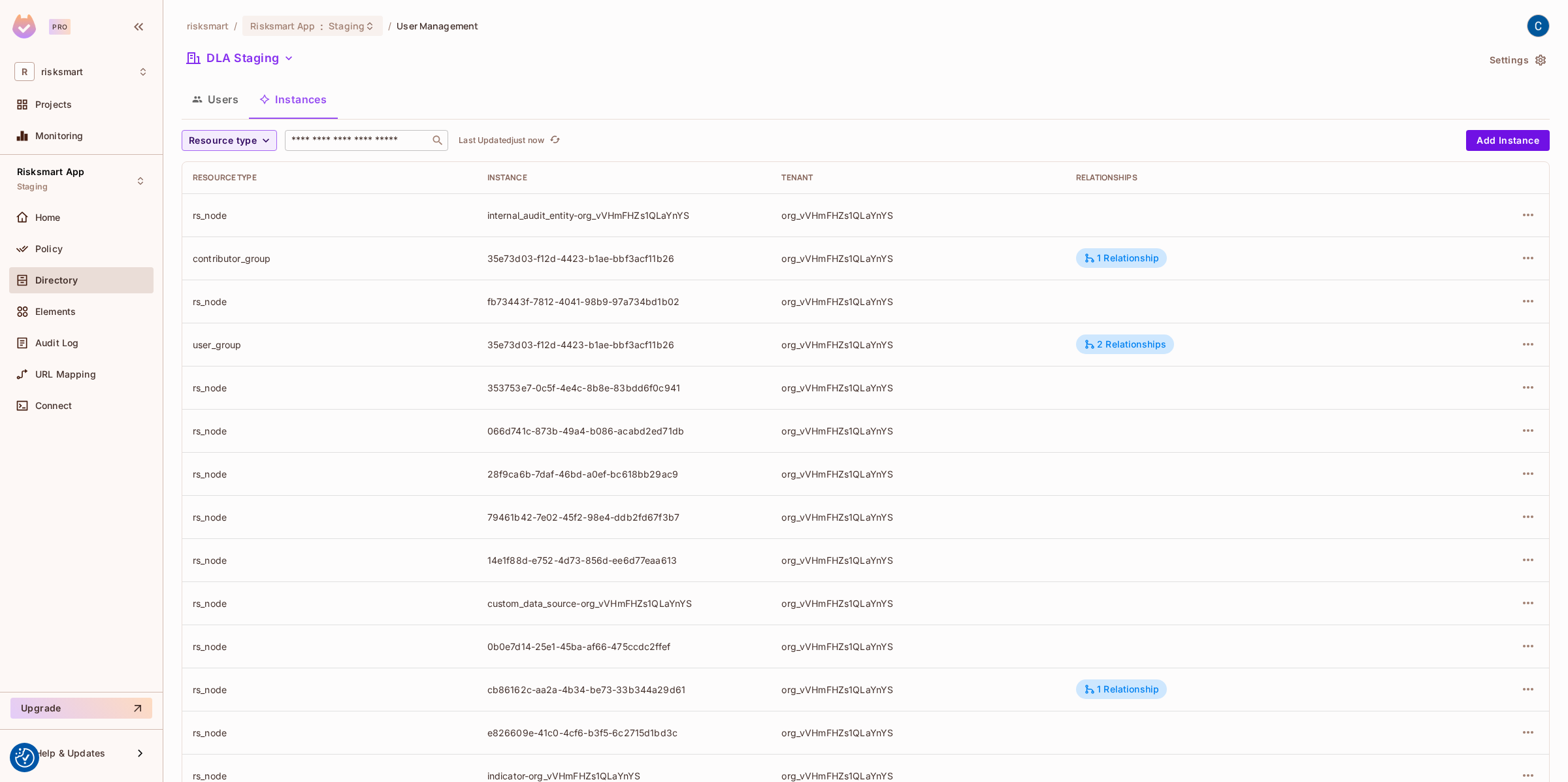
click at [332, 141] on input "text" at bounding box center [357, 141] width 138 height 13
click at [265, 134] on icon "button" at bounding box center [266, 141] width 13 height 13
click at [460, 92] on div at bounding box center [784, 391] width 1568 height 782
click at [239, 95] on button "Users" at bounding box center [215, 99] width 68 height 33
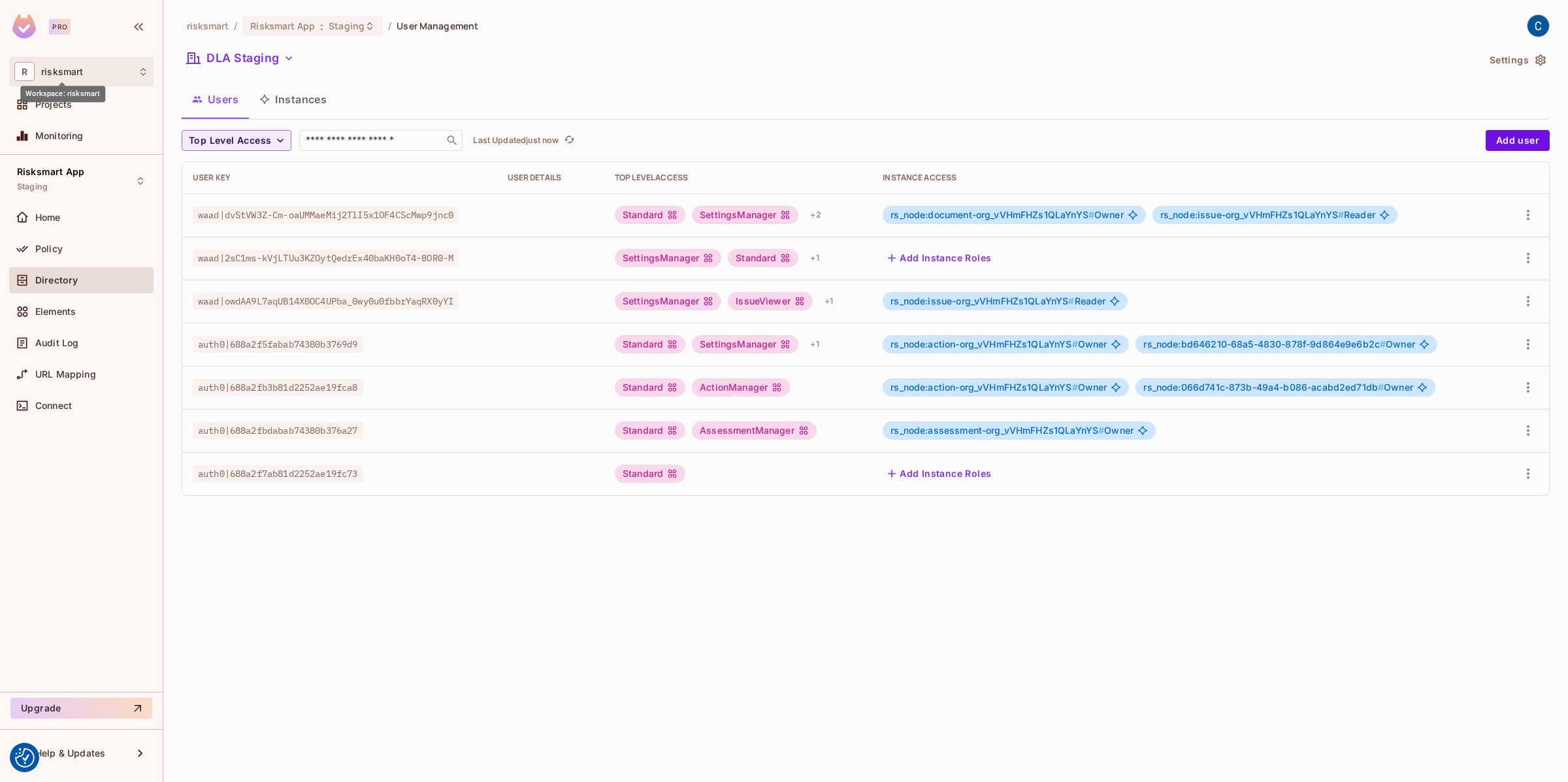
click at [60, 68] on span "risksmart" at bounding box center [62, 72] width 42 height 10
click at [235, 358] on div at bounding box center [784, 391] width 1568 height 782
click at [31, 211] on div at bounding box center [25, 218] width 21 height 16
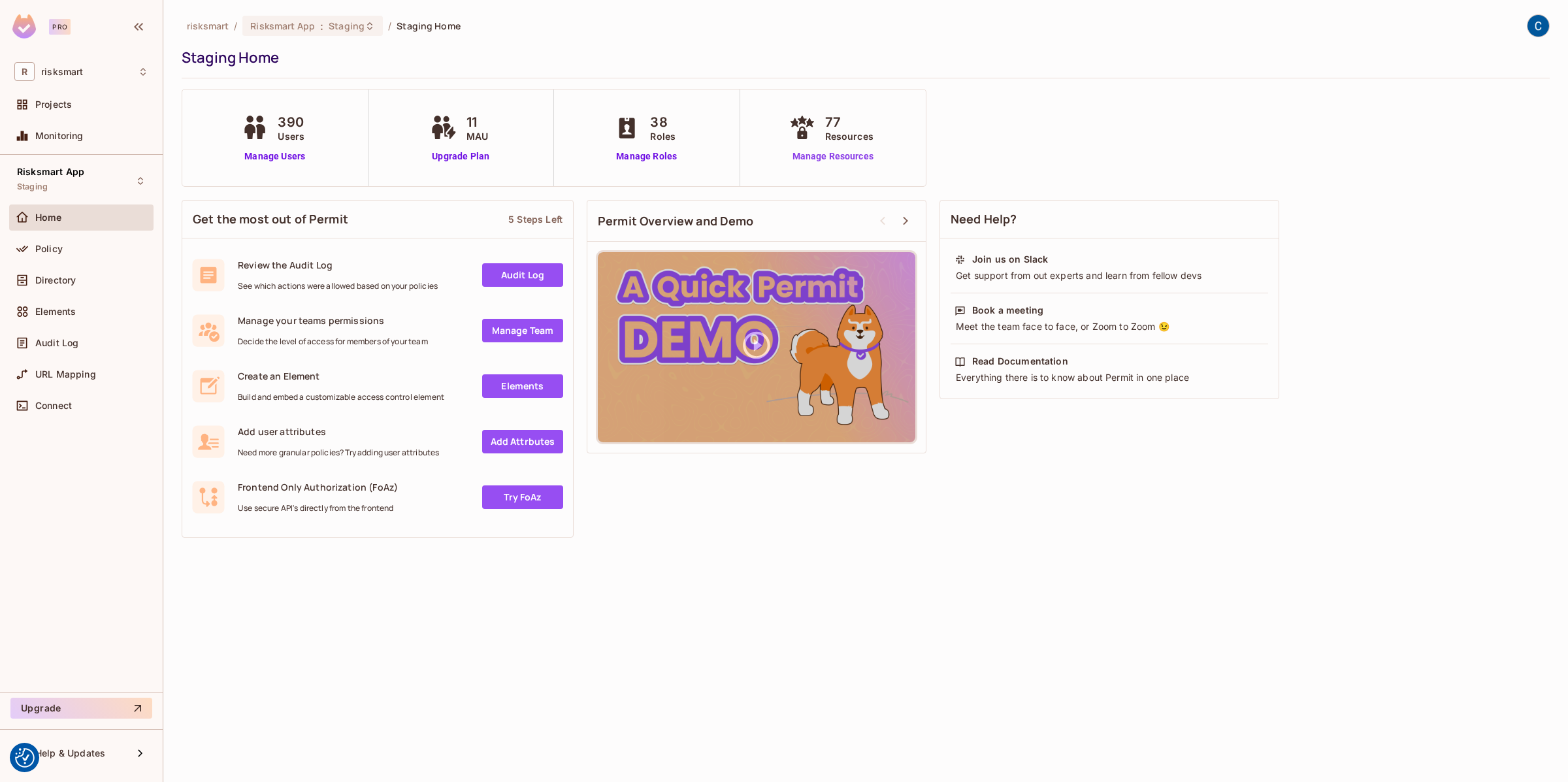
click at [846, 155] on link "Manage Resources" at bounding box center [832, 156] width 94 height 14
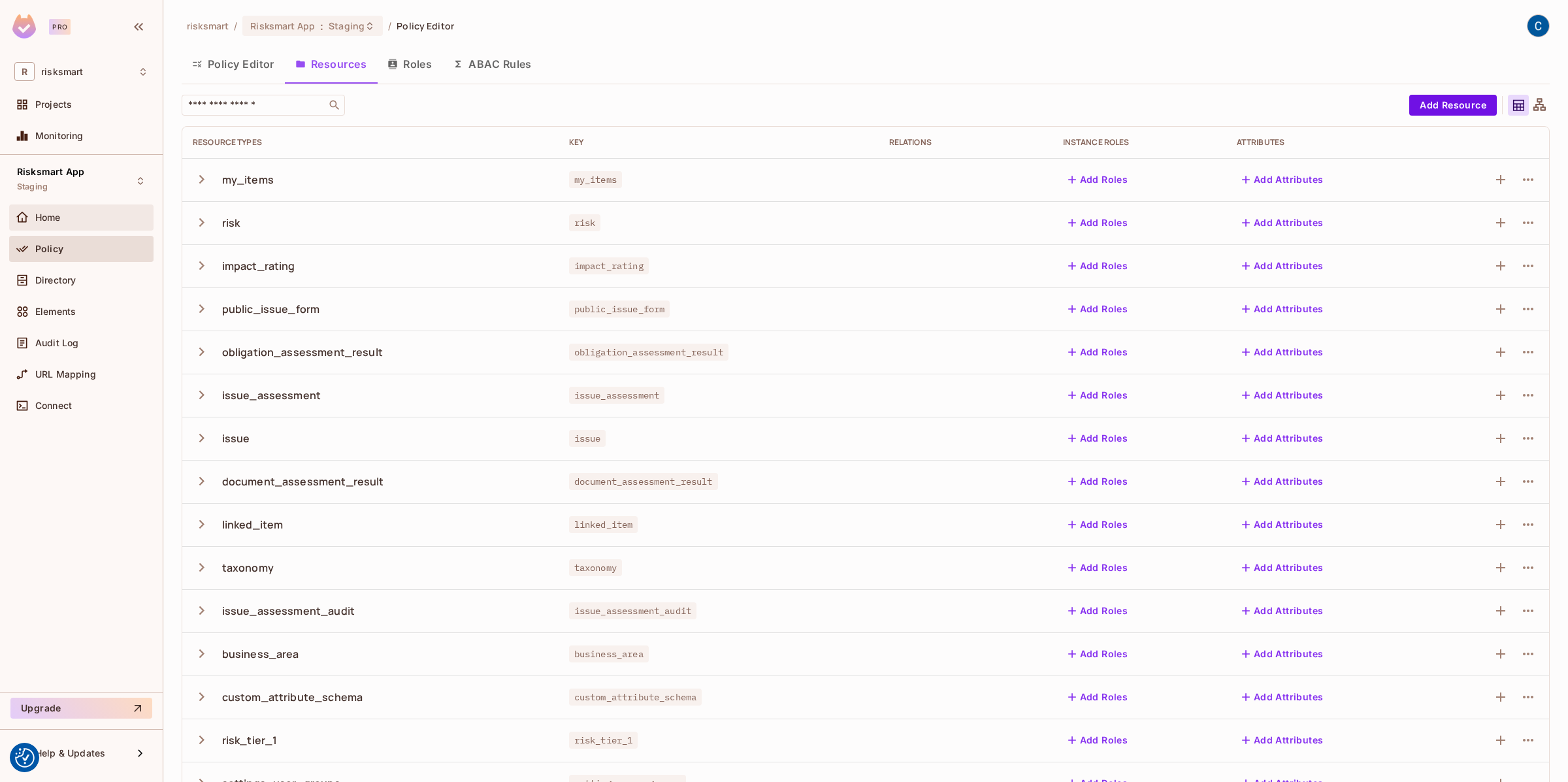
click at [46, 223] on div "Home" at bounding box center [81, 218] width 134 height 16
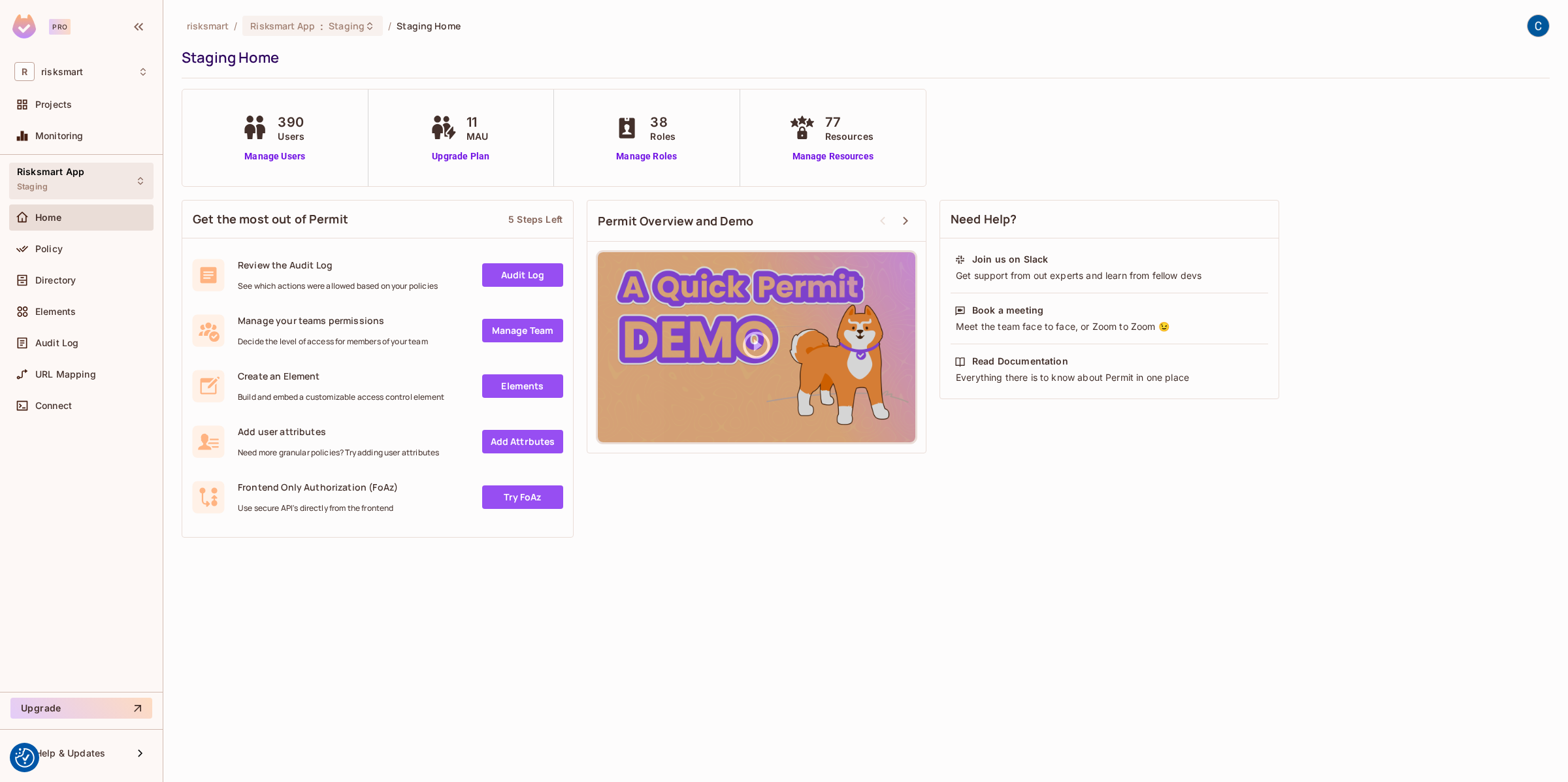
click at [61, 175] on span "Risksmart App" at bounding box center [51, 171] width 68 height 10
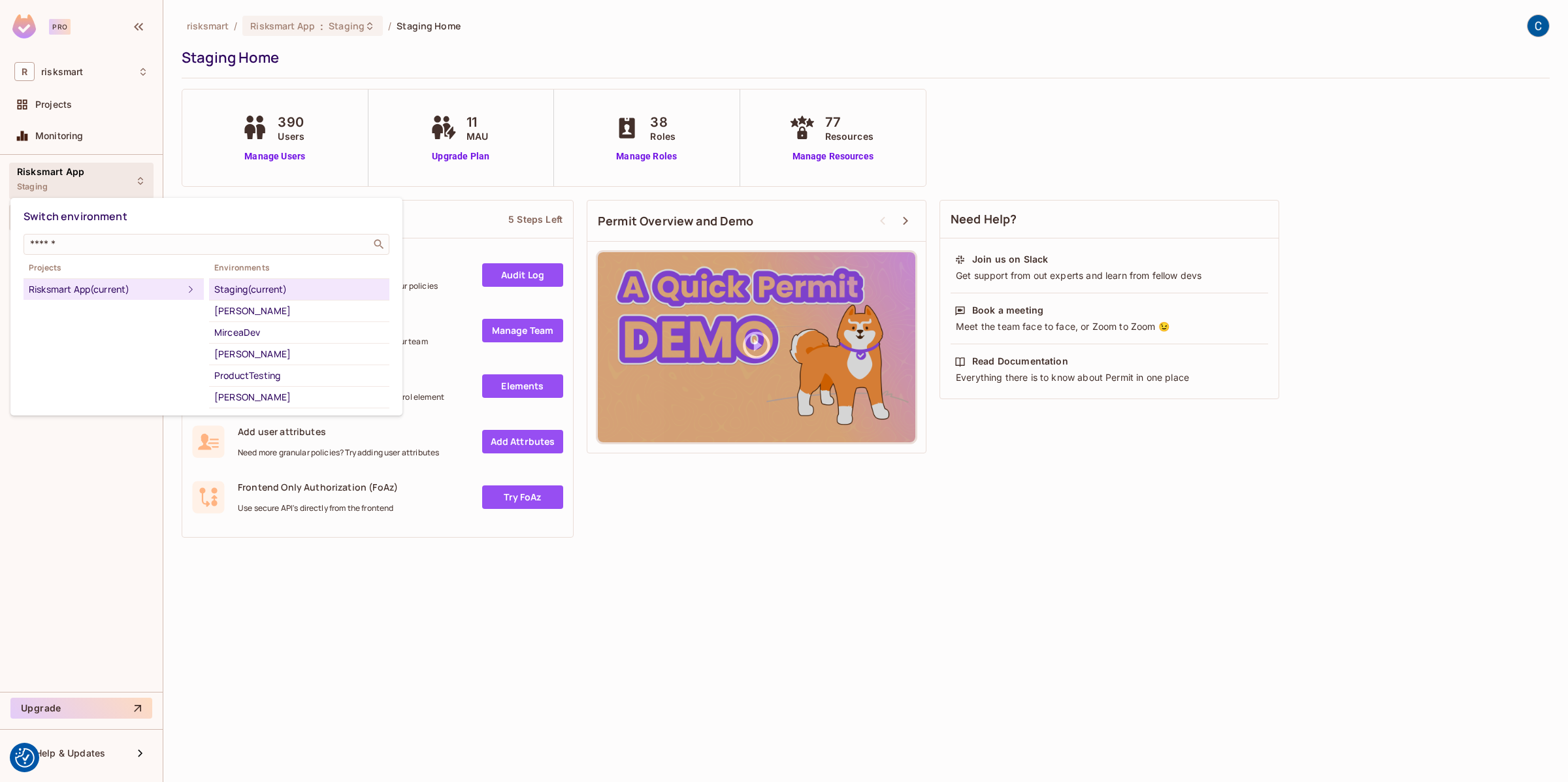
click at [309, 691] on div at bounding box center [784, 391] width 1568 height 782
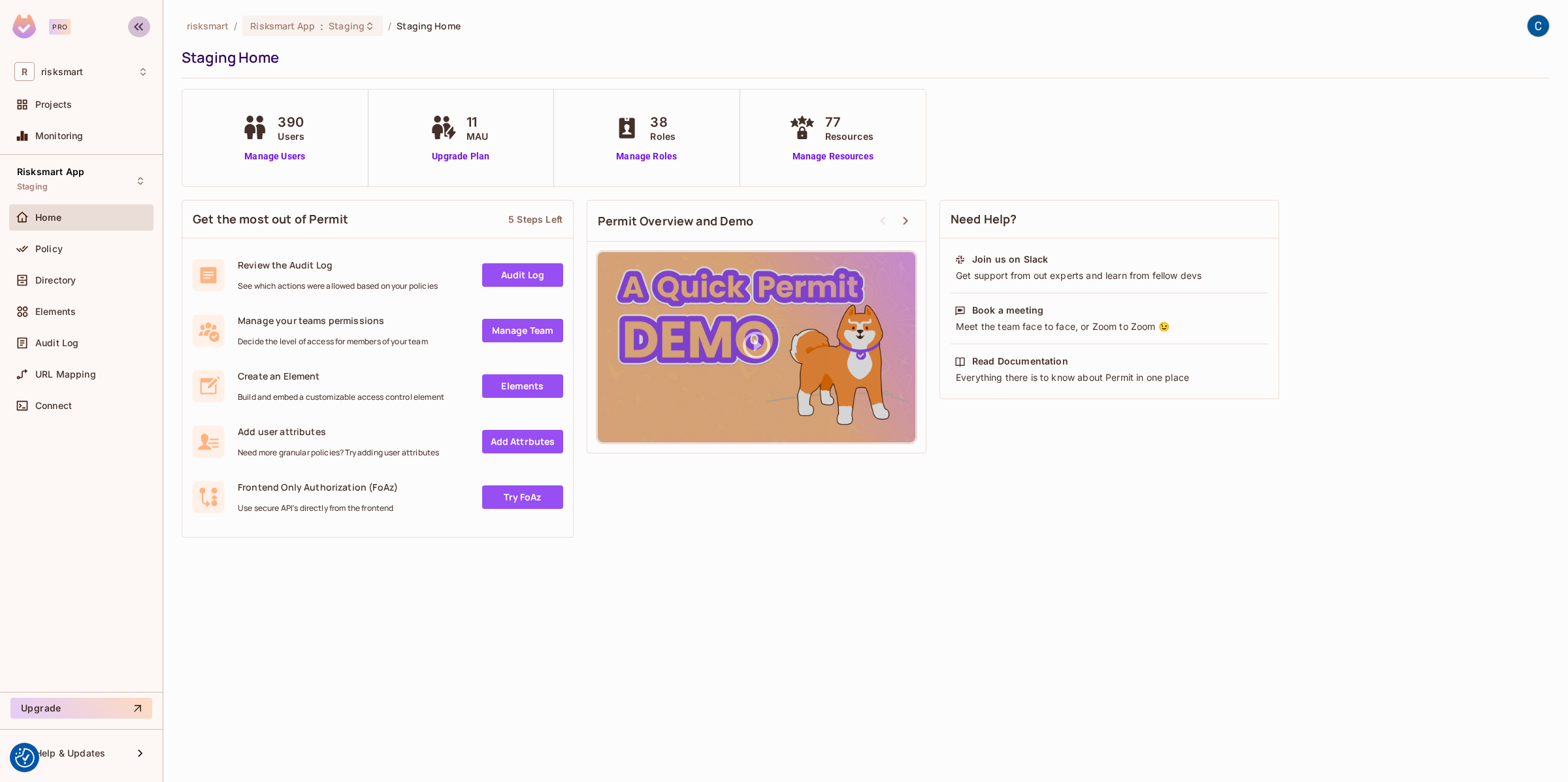
click at [138, 23] on icon "button" at bounding box center [138, 27] width 9 height 8
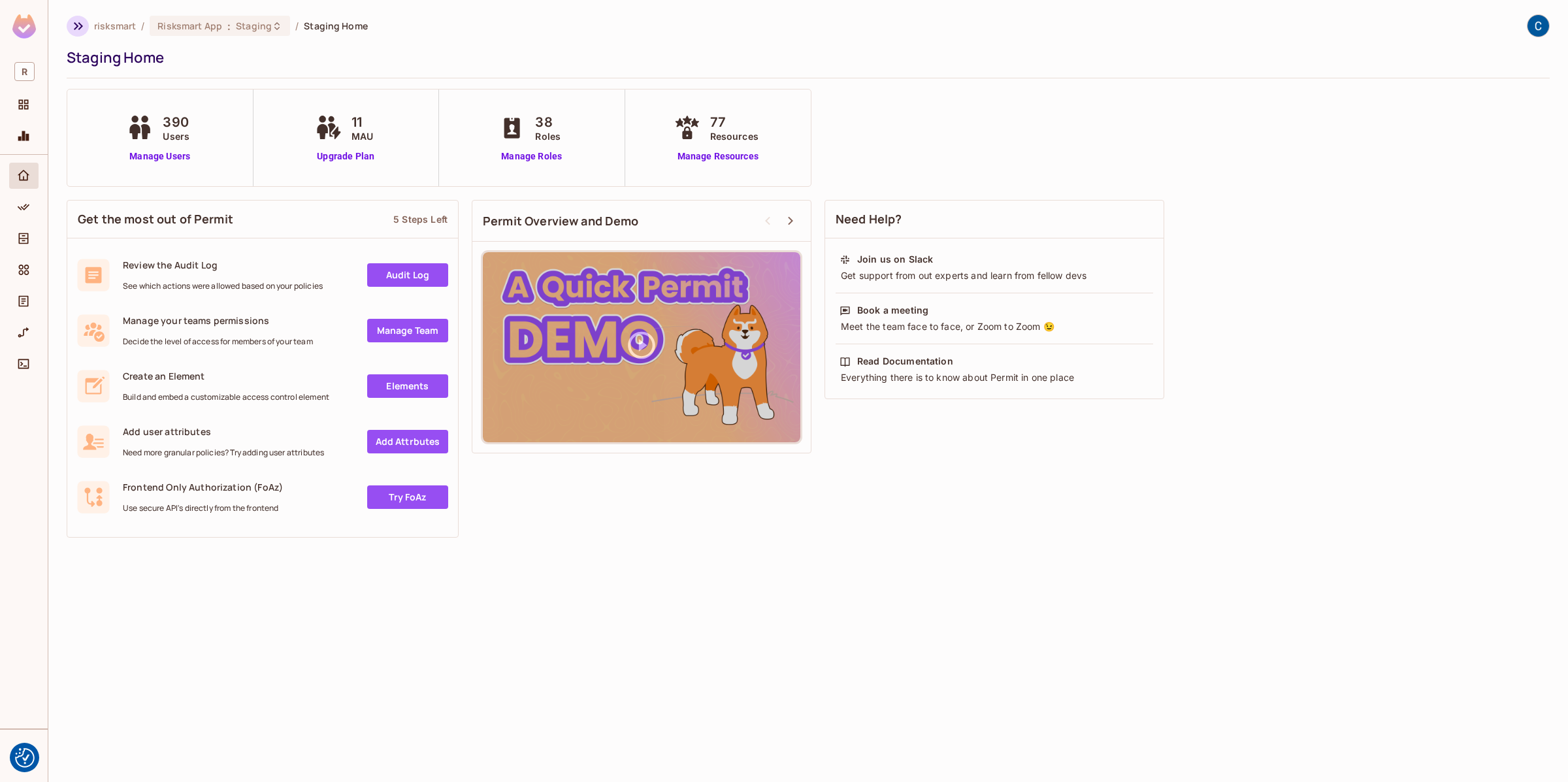
click at [79, 27] on icon "button" at bounding box center [79, 27] width 16 height 16
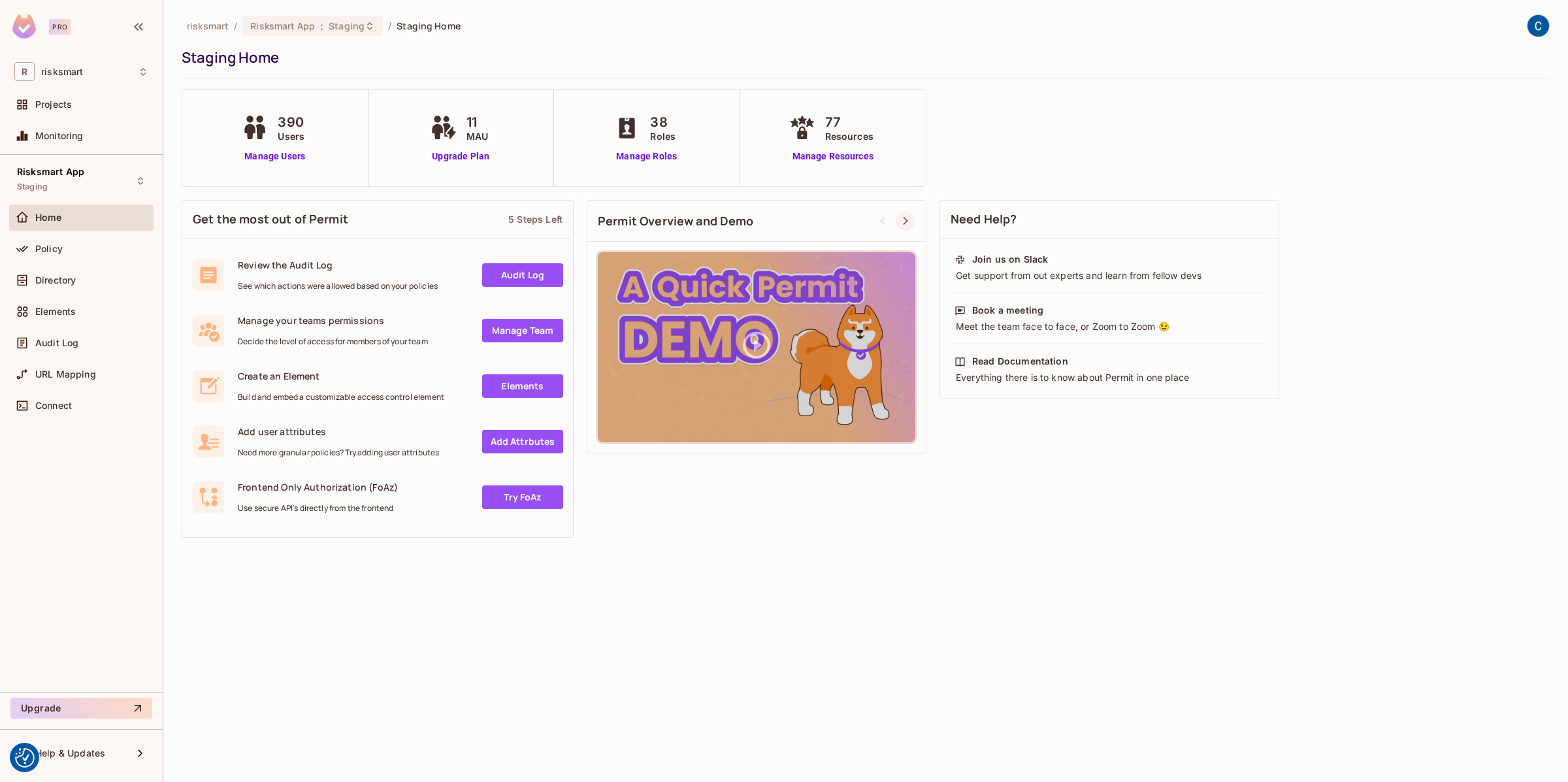
click at [907, 216] on icon at bounding box center [905, 221] width 16 height 16
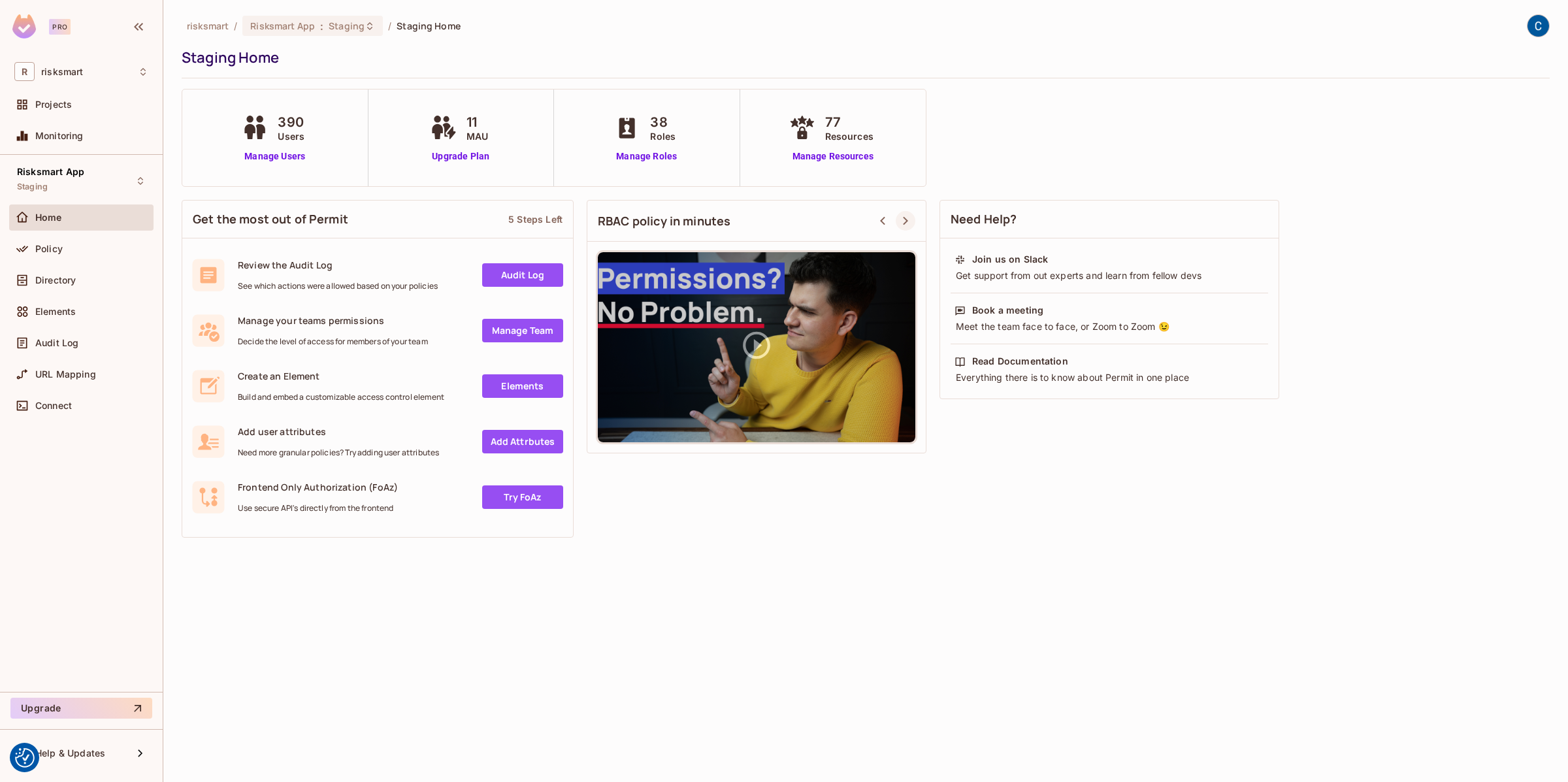
click at [907, 218] on icon at bounding box center [905, 221] width 16 height 16
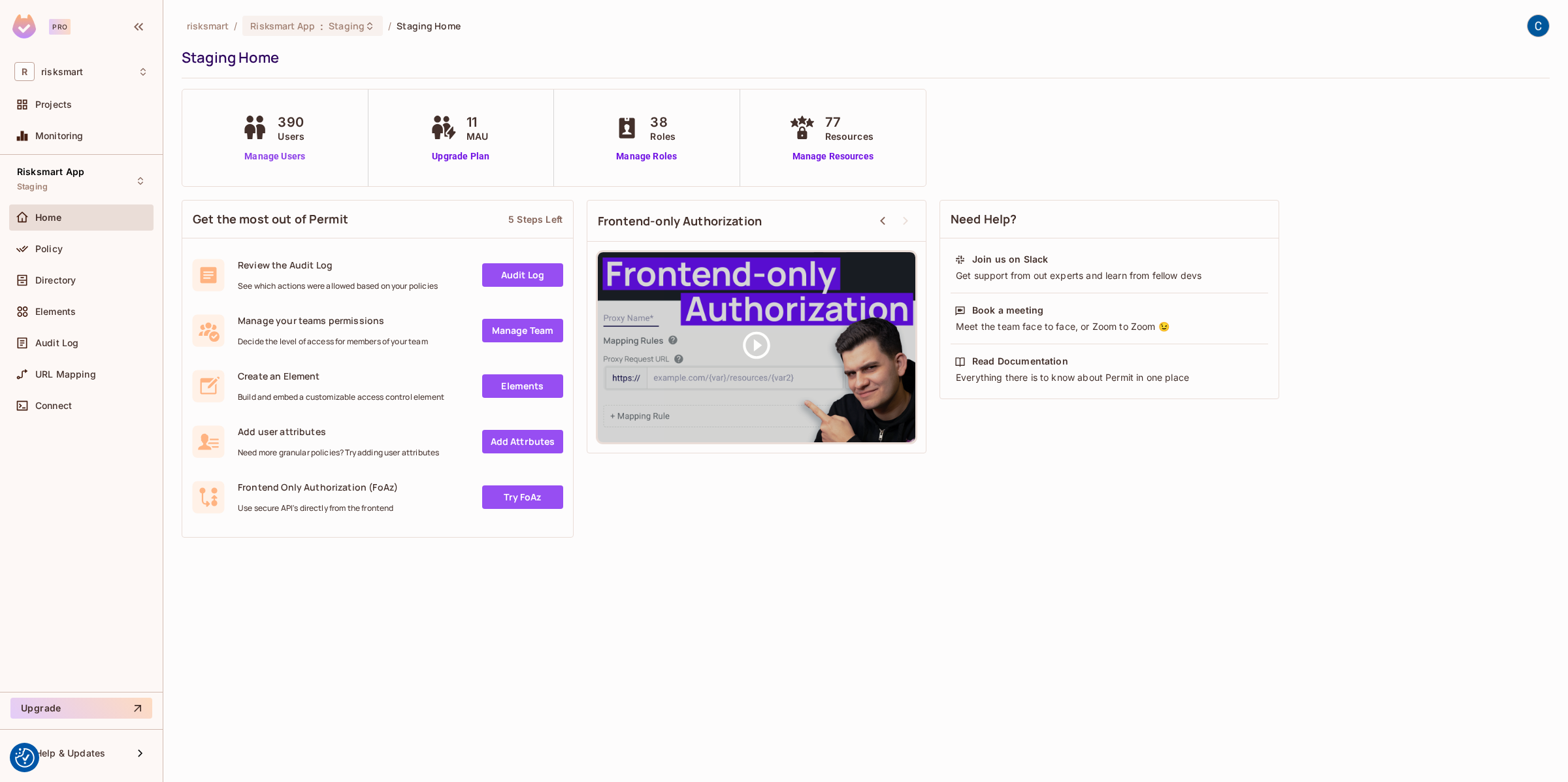
click at [270, 156] on link "Manage Users" at bounding box center [275, 156] width 72 height 14
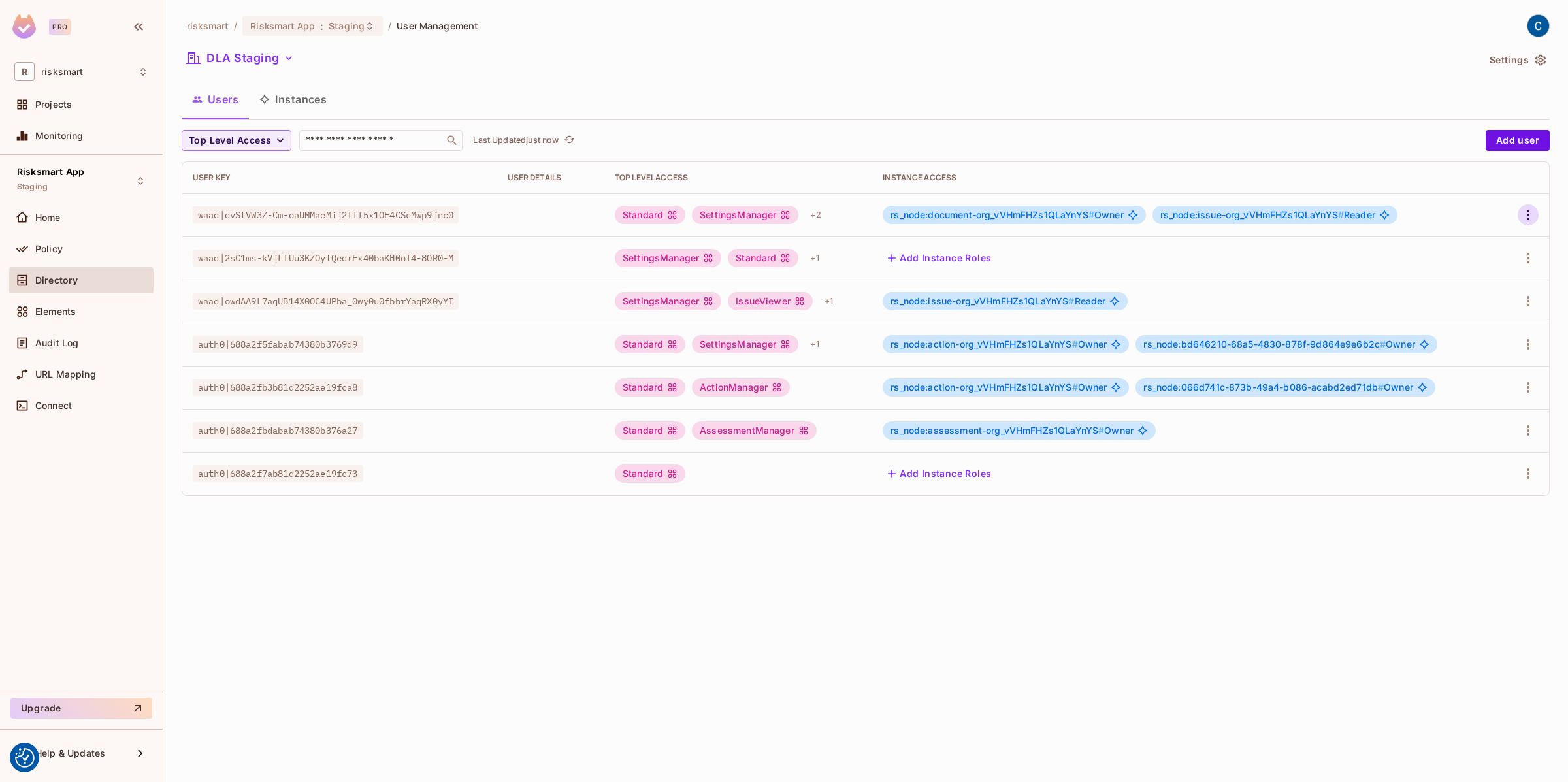
click at [1526, 215] on icon "button" at bounding box center [1529, 215] width 16 height 16
click at [1483, 244] on li "Edit" at bounding box center [1472, 244] width 116 height 29
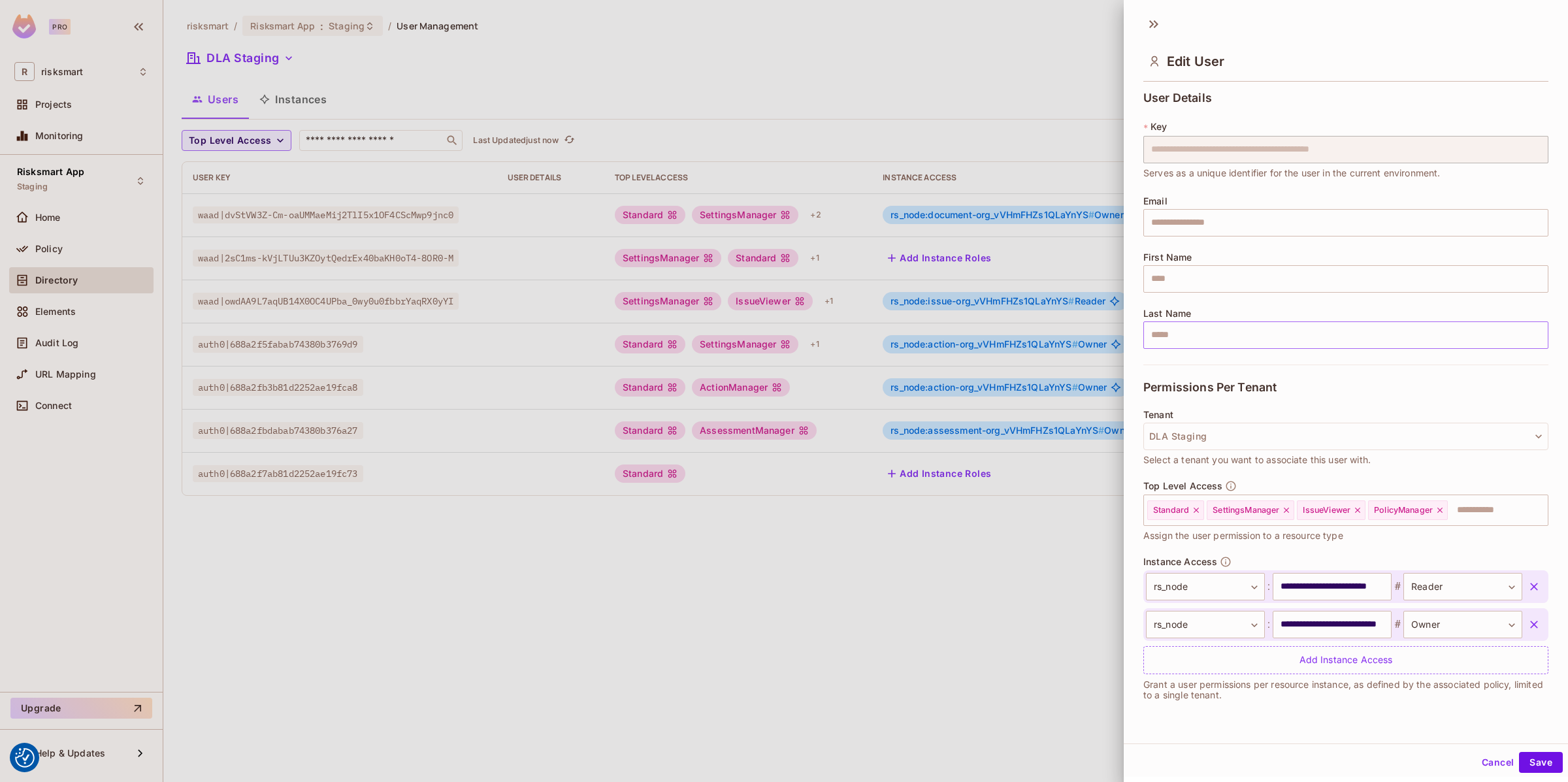
scroll to position [2, 0]
click at [989, 604] on div at bounding box center [784, 391] width 1568 height 782
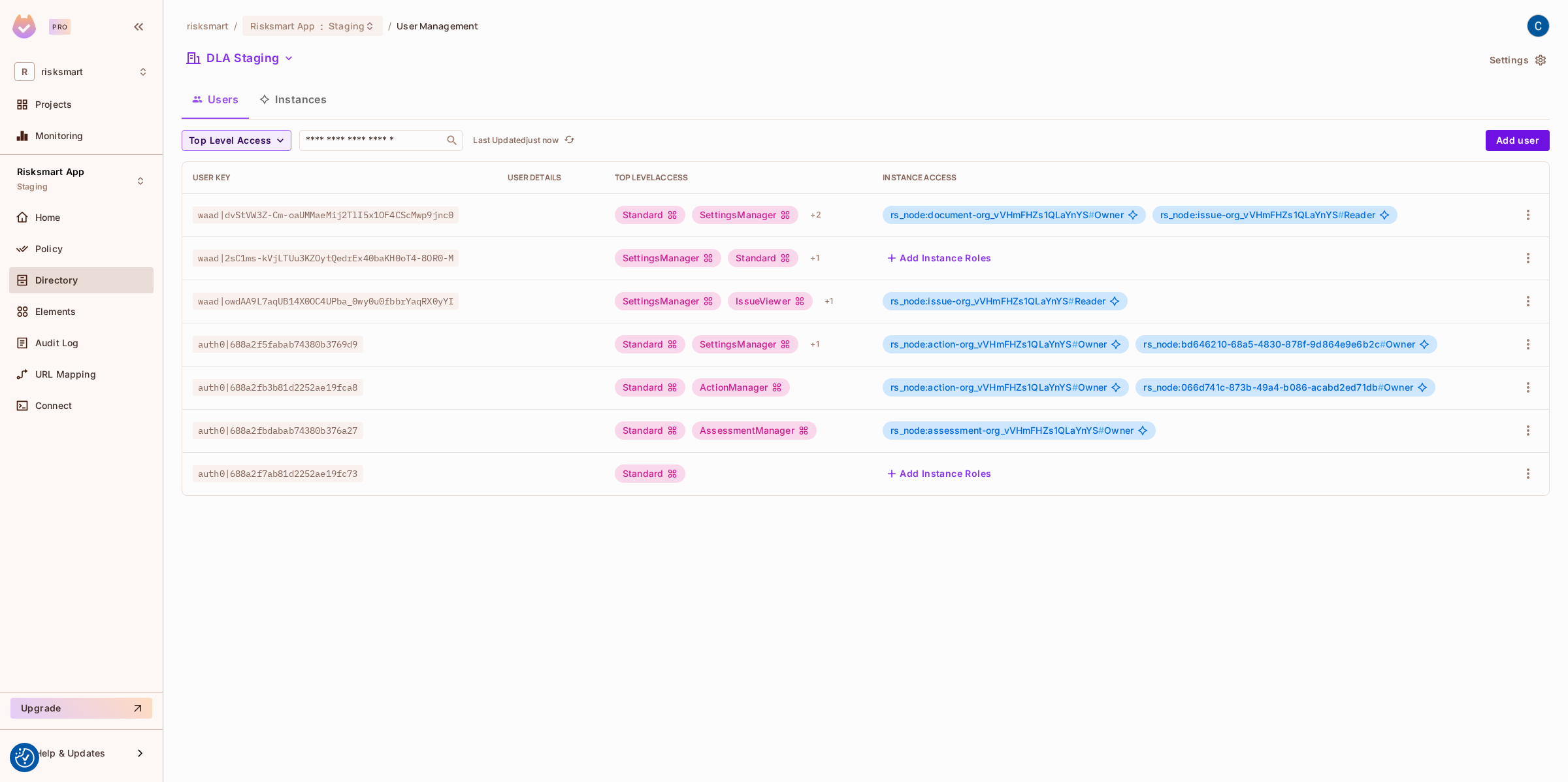
click at [288, 100] on button "Instances" at bounding box center [293, 99] width 88 height 33
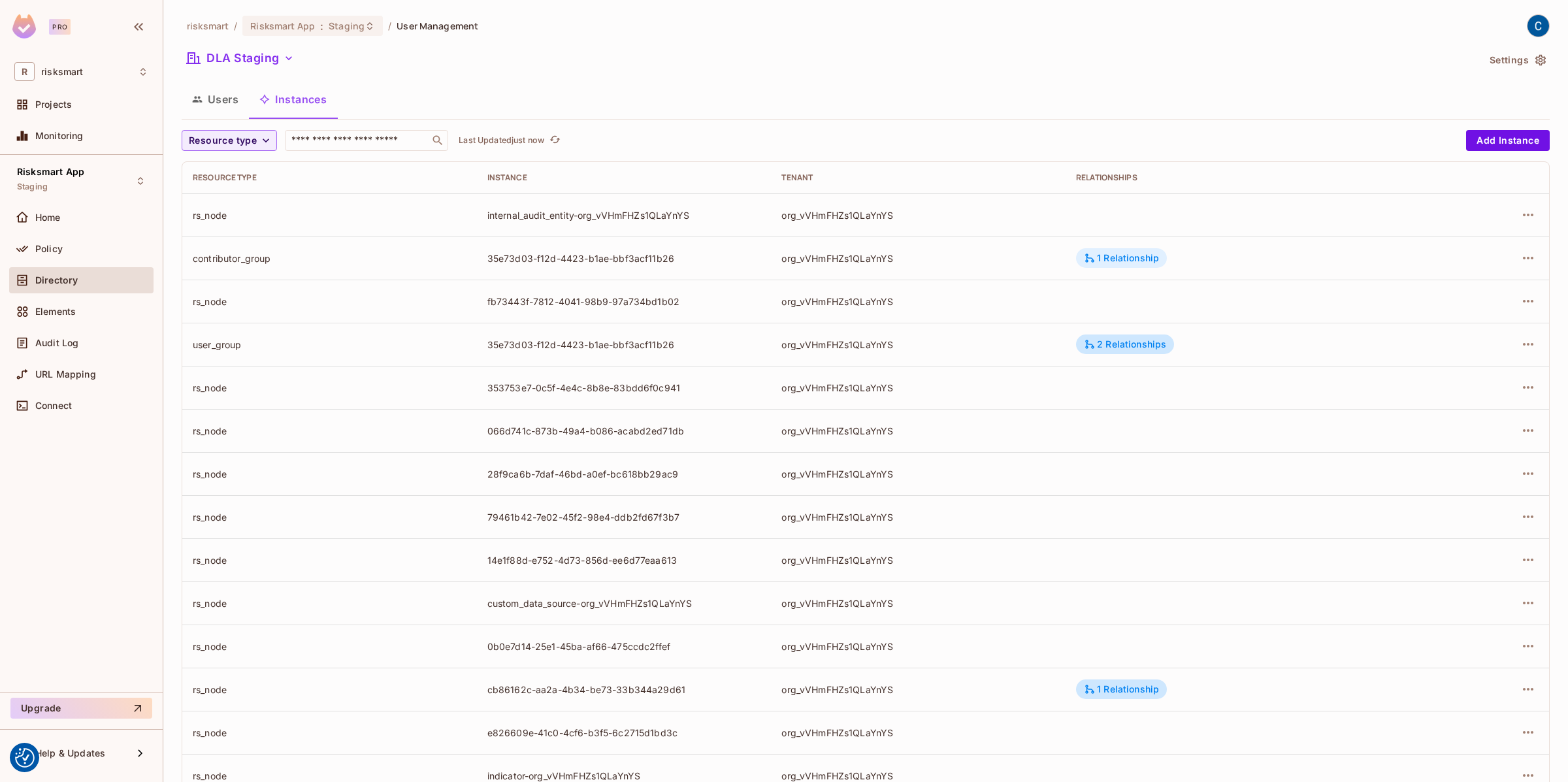
click at [1090, 263] on icon at bounding box center [1090, 258] width 12 height 12
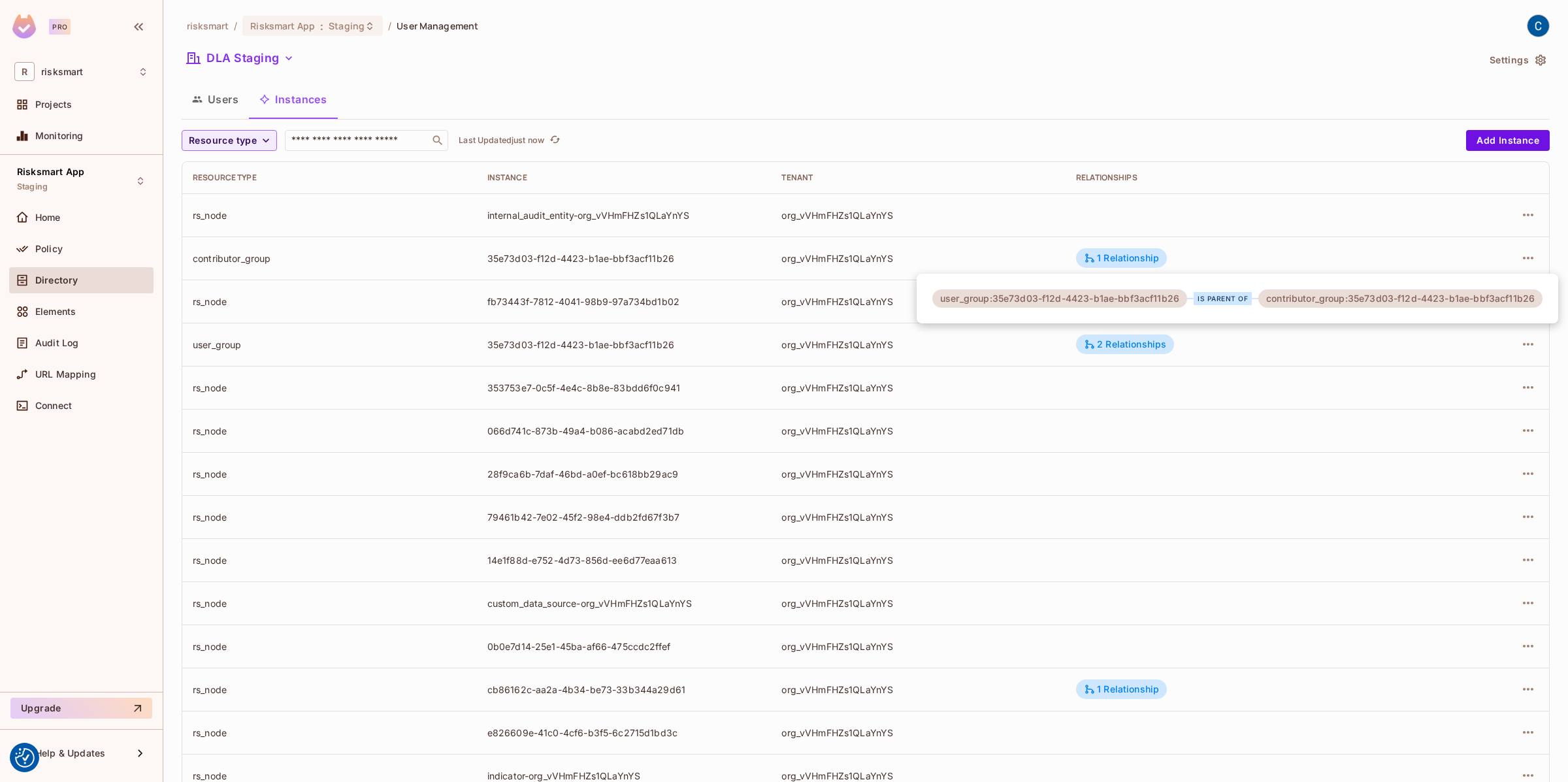
click at [1077, 514] on div at bounding box center [784, 391] width 1568 height 782
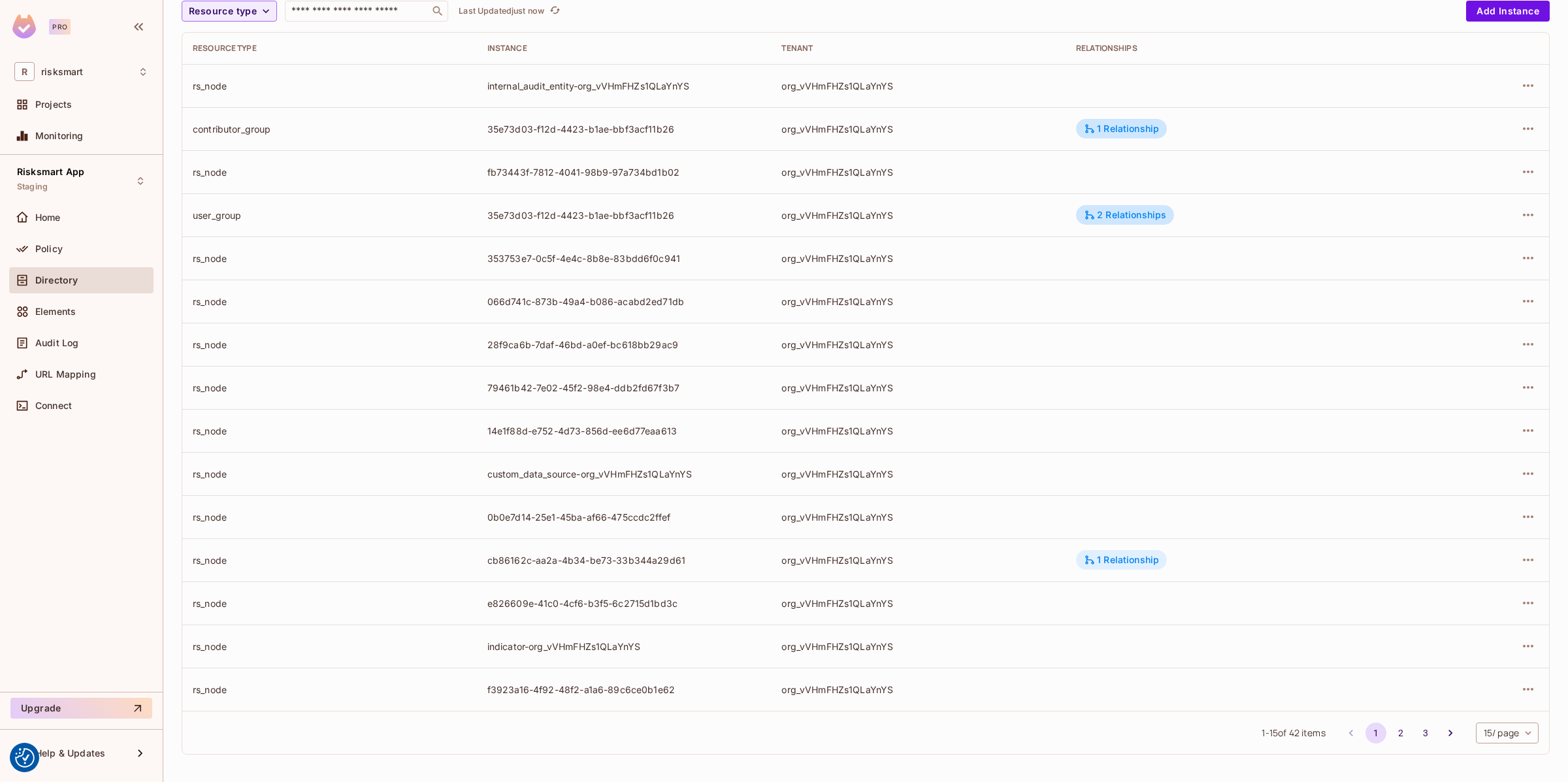
click at [1102, 560] on div "1 Relationship" at bounding box center [1121, 559] width 75 height 12
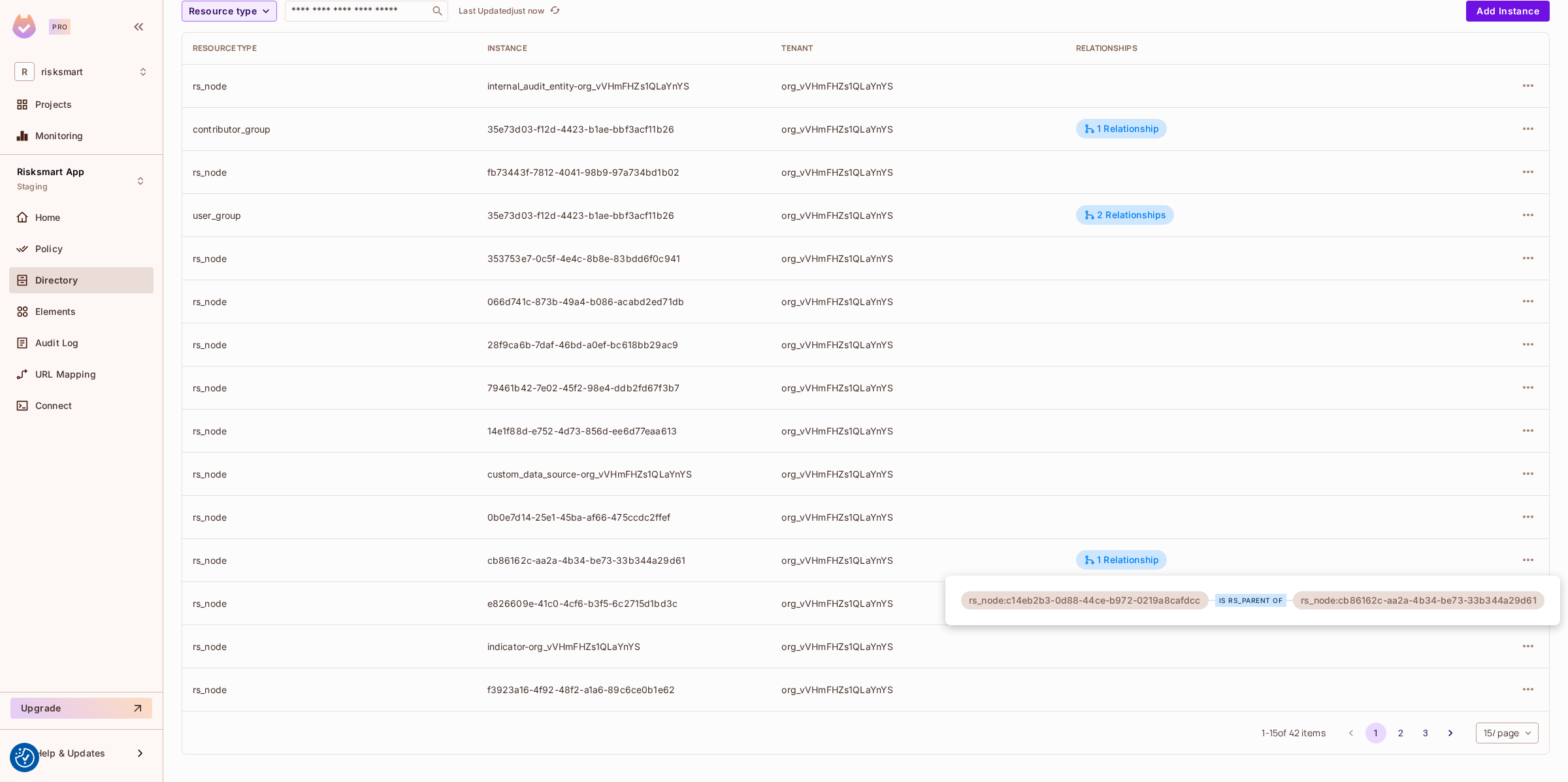
click at [1099, 460] on div at bounding box center [784, 391] width 1568 height 782
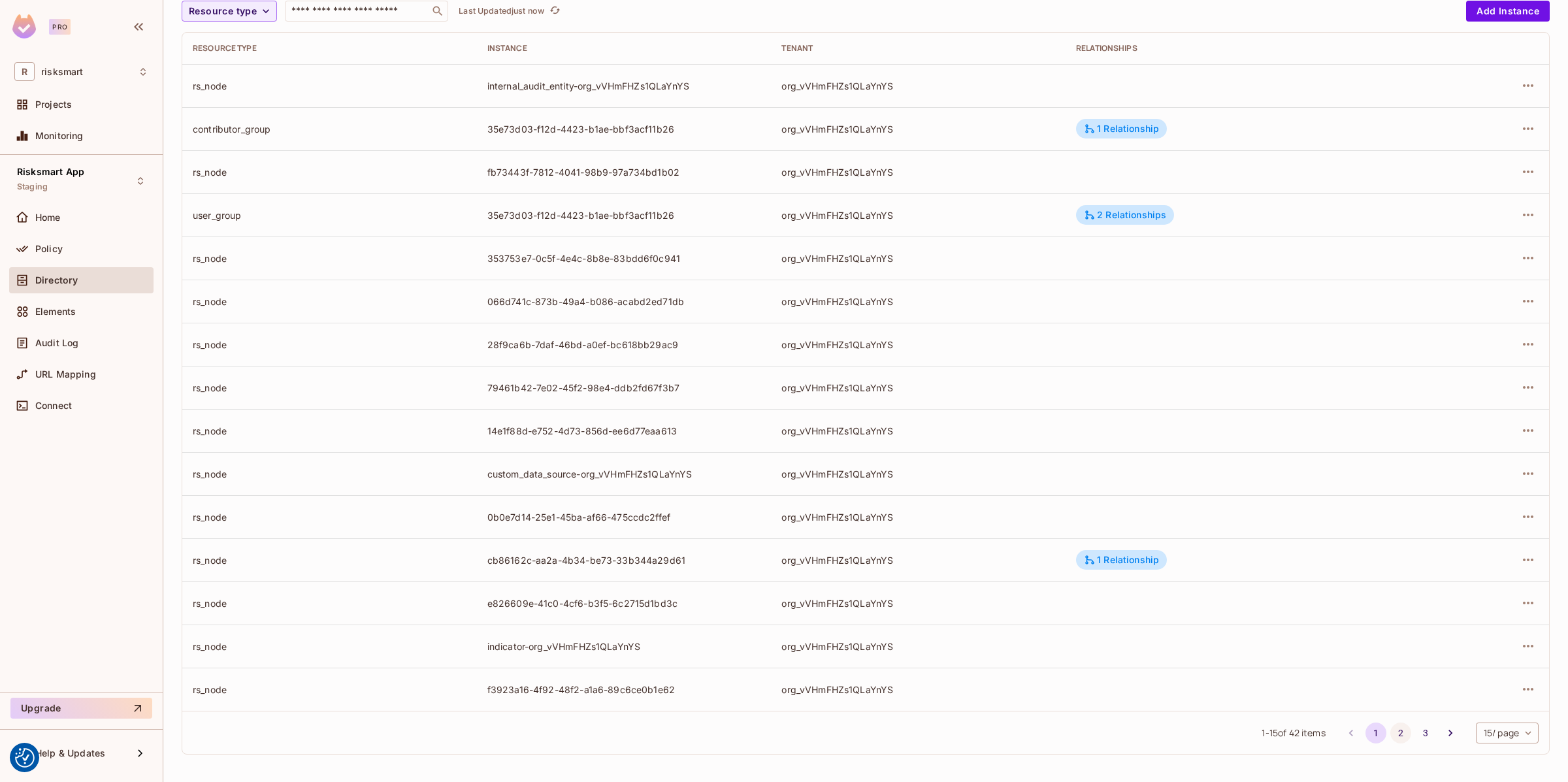
click at [1404, 727] on button "2" at bounding box center [1401, 733] width 21 height 21
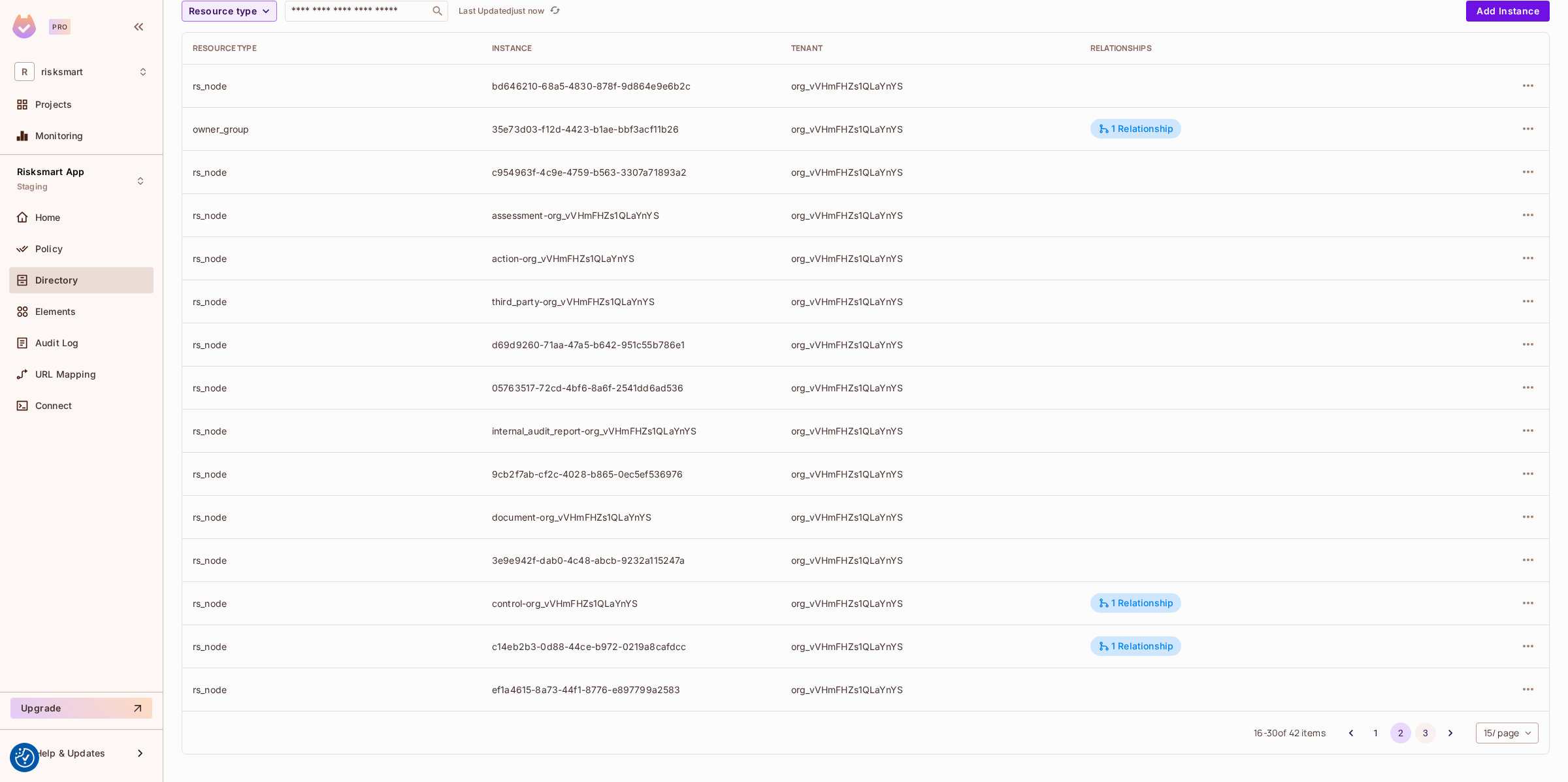
click at [1421, 737] on button "3" at bounding box center [1426, 733] width 21 height 21
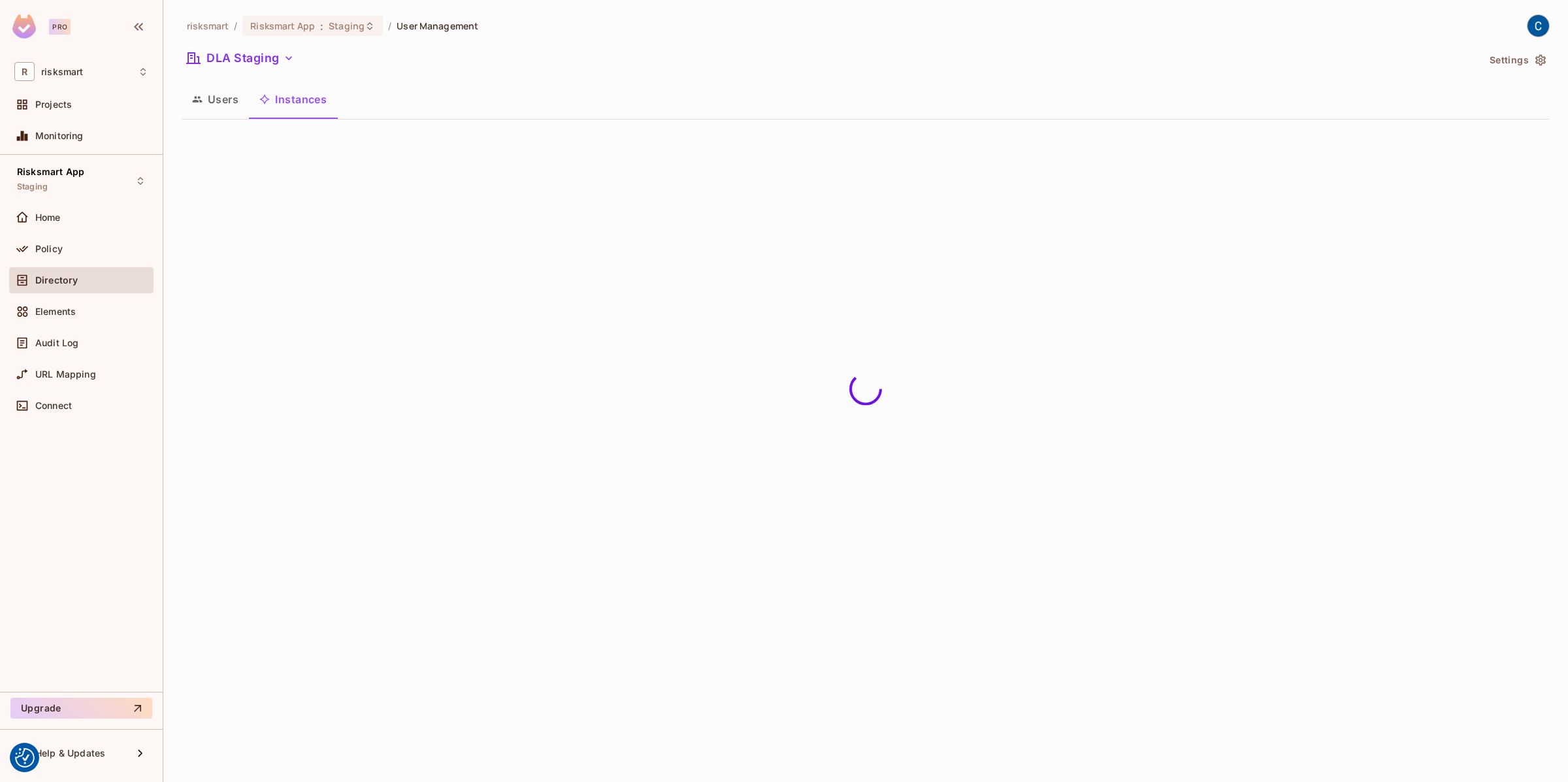
scroll to position [0, 0]
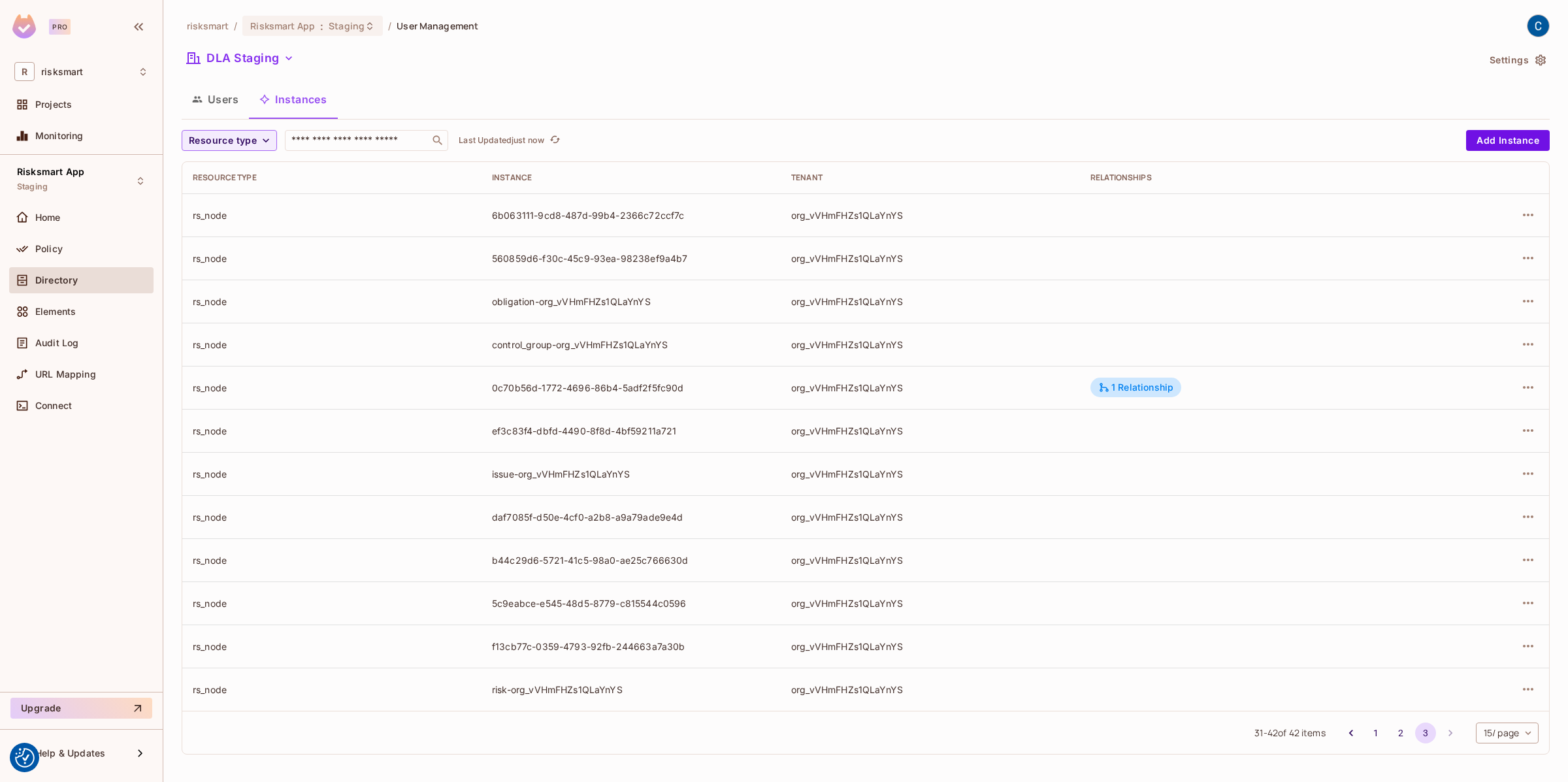
click at [1451, 730] on li "pagination navigation" at bounding box center [1450, 733] width 25 height 21
click at [1117, 388] on div "1 Relationship" at bounding box center [1135, 387] width 75 height 12
click at [1015, 288] on div at bounding box center [784, 391] width 1568 height 782
